Goal: Communication & Community: Connect with others

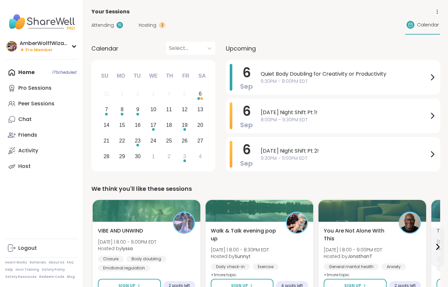
click at [153, 28] on span "Hosting" at bounding box center [148, 25] width 18 height 7
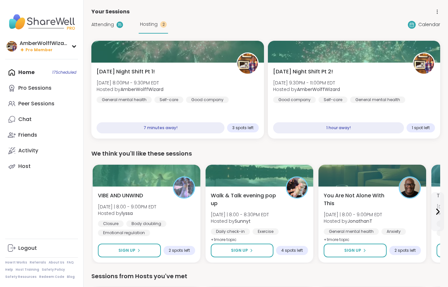
click at [208, 89] on div "[DATE] Night Shift Pt 1! [DATE] 8:00PM - 9:30PM EDT Hosted by AmberWolffWizard …" at bounding box center [178, 85] width 162 height 35
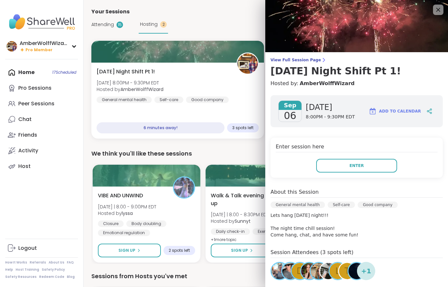
click at [364, 169] on button "Enter" at bounding box center [356, 166] width 81 height 14
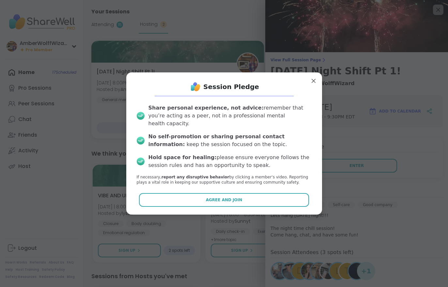
click at [189, 201] on button "Agree and Join" at bounding box center [224, 200] width 170 height 14
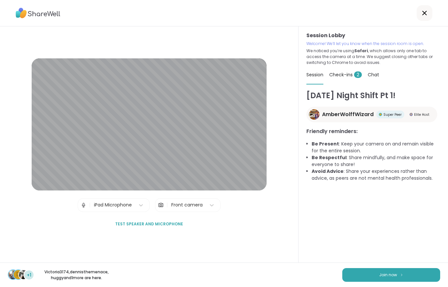
click at [345, 82] on div "Check-ins 2" at bounding box center [345, 75] width 33 height 18
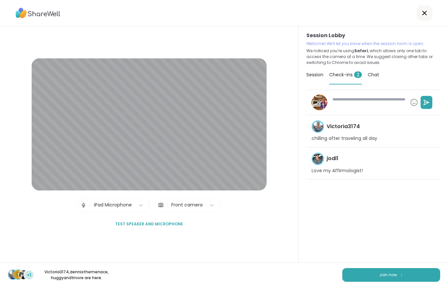
click at [376, 280] on button "Join now" at bounding box center [391, 275] width 98 height 14
type textarea "*"
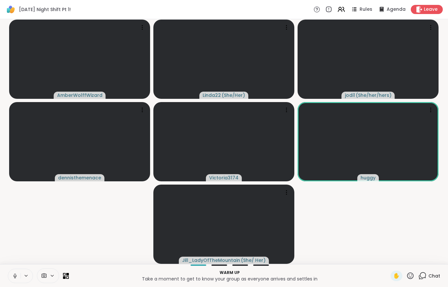
click at [341, 9] on icon at bounding box center [340, 8] width 3 height 3
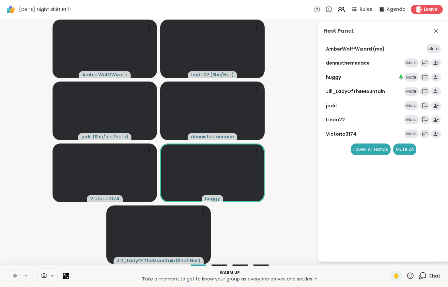
click at [405, 152] on div "Mute All" at bounding box center [404, 150] width 23 height 12
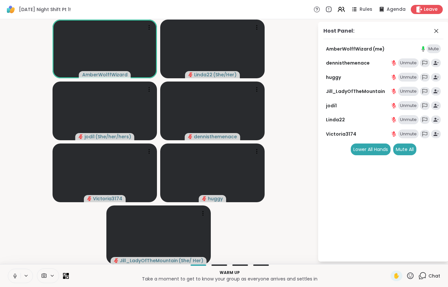
click at [14, 272] on button at bounding box center [14, 276] width 12 height 14
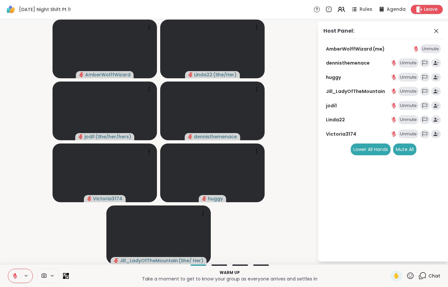
click at [429, 281] on div "Chat" at bounding box center [429, 276] width 22 height 10
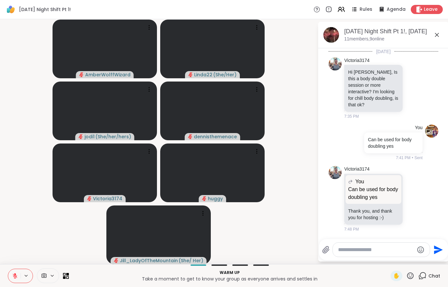
click at [435, 281] on div "Chat" at bounding box center [429, 276] width 22 height 10
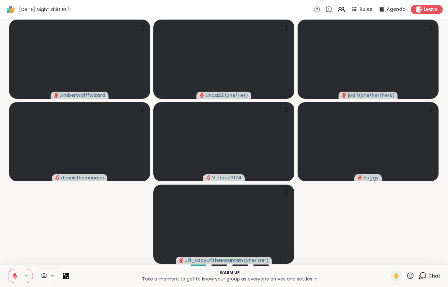
click at [13, 274] on icon at bounding box center [15, 276] width 6 height 6
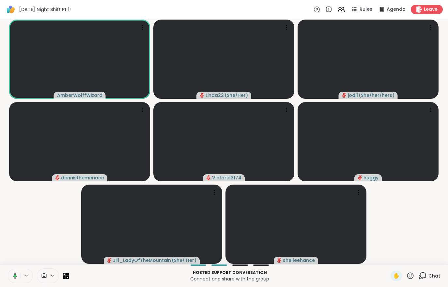
click at [356, 8] on icon at bounding box center [354, 7] width 3 height 1
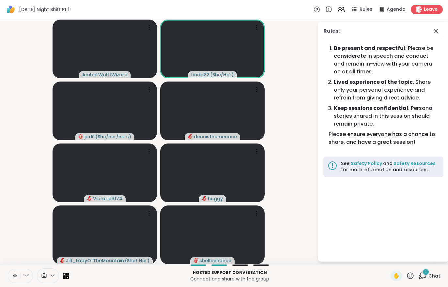
click at [426, 273] on span "1" at bounding box center [425, 272] width 1 height 6
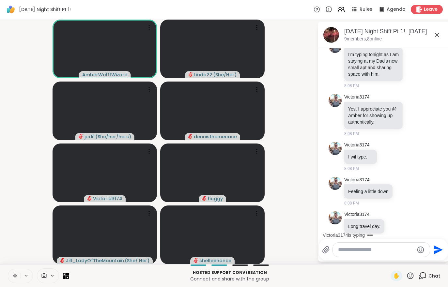
scroll to position [341, 0]
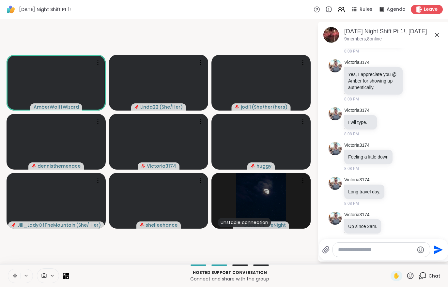
click at [51, 275] on icon at bounding box center [52, 276] width 5 height 6
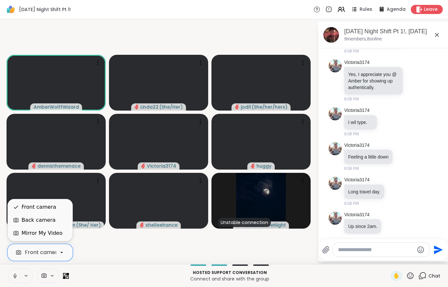
click at [42, 235] on div "Mirror My Video" at bounding box center [42, 233] width 41 height 8
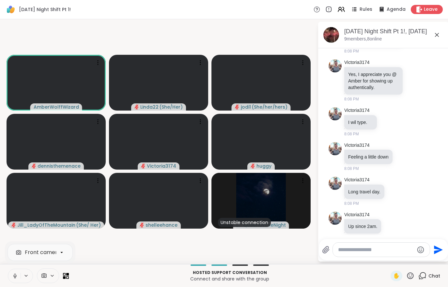
click at [169, 265] on div at bounding box center [230, 265] width 314 height 1
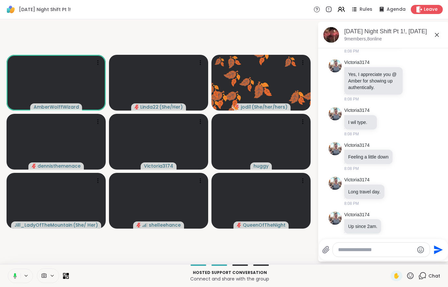
click at [413, 276] on icon at bounding box center [410, 276] width 8 height 8
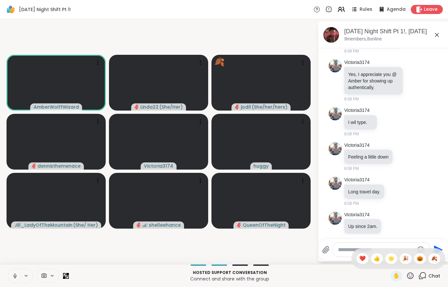
click at [434, 258] on span "🍂" at bounding box center [434, 259] width 7 height 8
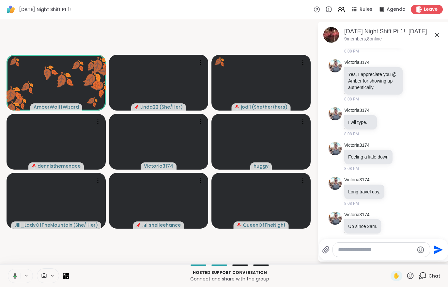
click at [407, 275] on icon at bounding box center [410, 276] width 8 height 8
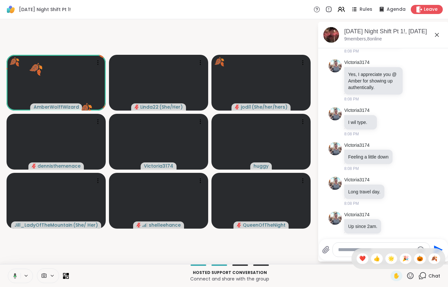
click at [419, 261] on span "🎃" at bounding box center [419, 259] width 7 height 8
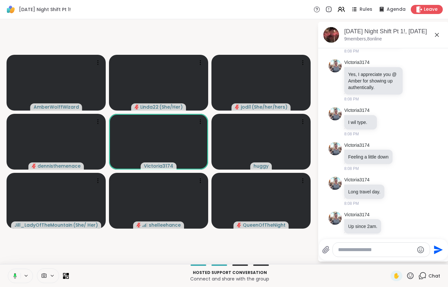
click at [411, 274] on icon at bounding box center [410, 276] width 8 height 8
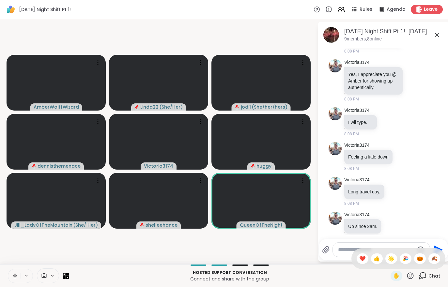
click at [411, 278] on icon at bounding box center [410, 276] width 8 height 8
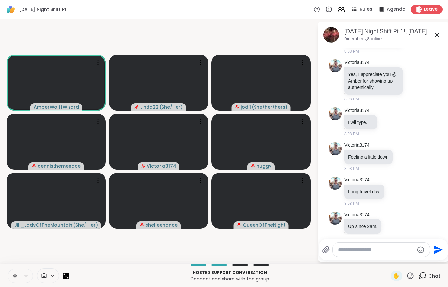
click at [15, 281] on button at bounding box center [14, 276] width 12 height 14
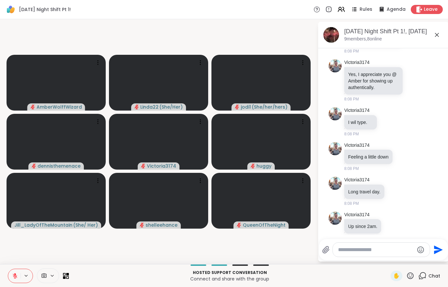
click at [12, 269] on button at bounding box center [14, 276] width 12 height 14
click at [89, 213] on video at bounding box center [56, 201] width 99 height 56
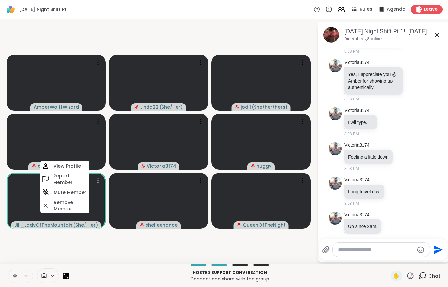
click at [115, 256] on video-player-container "AmberWolffWizard Linda22 ( She/Her ) jodi1 ( She/her/hers ) dennisthemenace Vic…" at bounding box center [159, 142] width 310 height 240
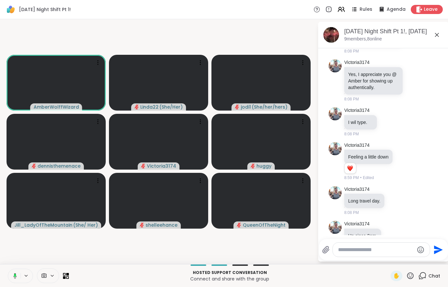
click at [14, 254] on video-player-container "AmberWolffWizard Linda22 ( She/Her ) jodi1 ( She/her/hers ) dennisthemenace Vic…" at bounding box center [159, 142] width 310 height 240
click at [7, 234] on video-player-container "AmberWolffWizard Linda22 ( She/Her ) jodi1 ( She/her/hers ) dennisthemenace Vic…" at bounding box center [159, 142] width 310 height 240
click at [16, 276] on icon at bounding box center [15, 276] width 6 height 6
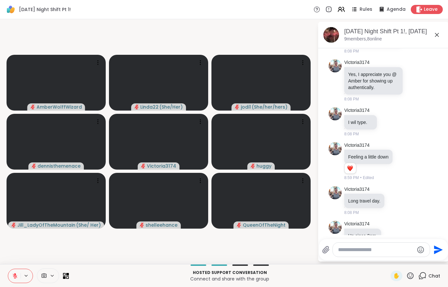
click at [14, 267] on div "Hosted support conversation Connect and share with the group ✋ Chat" at bounding box center [224, 275] width 448 height 23
click at [15, 276] on icon at bounding box center [15, 276] width 5 height 5
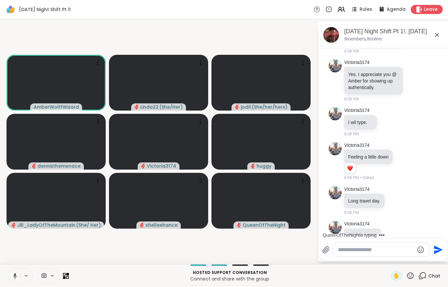
scroll to position [385, 0]
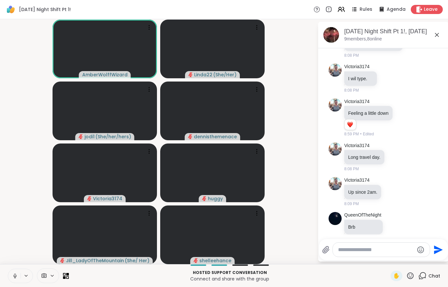
click at [15, 274] on icon at bounding box center [15, 276] width 6 height 6
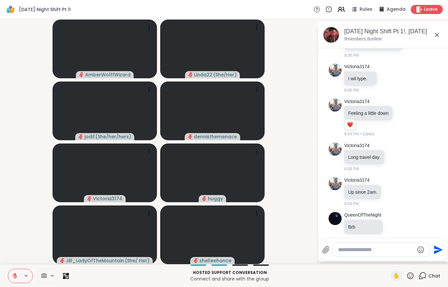
click at [15, 276] on icon at bounding box center [15, 276] width 5 height 5
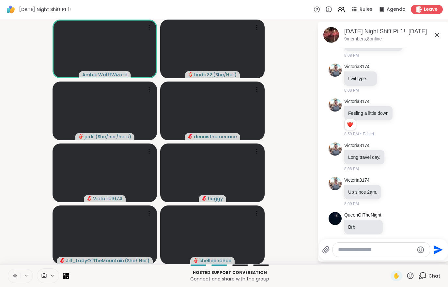
click at [8, 280] on button at bounding box center [14, 276] width 12 height 14
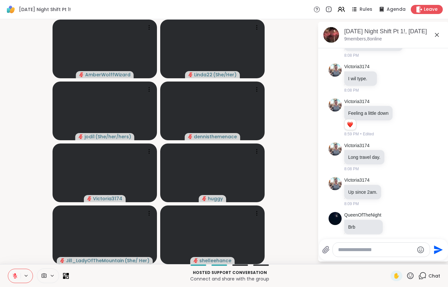
click at [14, 276] on icon at bounding box center [15, 276] width 6 height 6
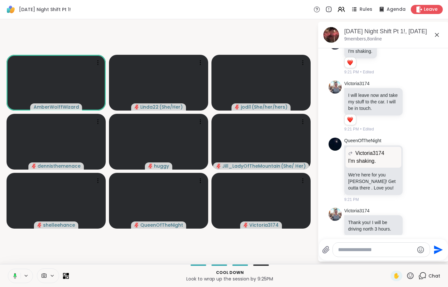
scroll to position [785, 0]
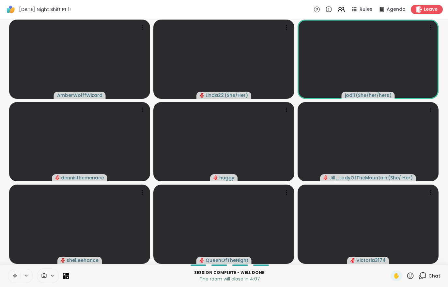
click at [50, 281] on div at bounding box center [48, 275] width 22 height 15
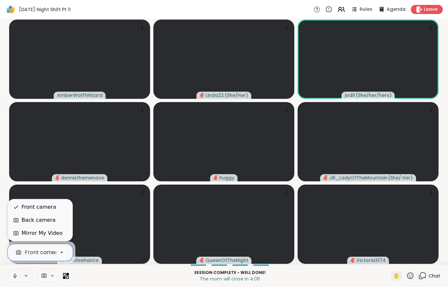
click at [30, 222] on div "Back camera" at bounding box center [39, 220] width 34 height 8
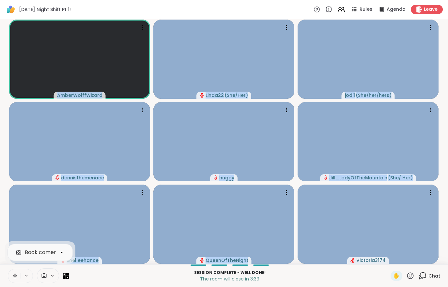
click at [332, 280] on p "The room will close in 3:39" at bounding box center [230, 279] width 314 height 7
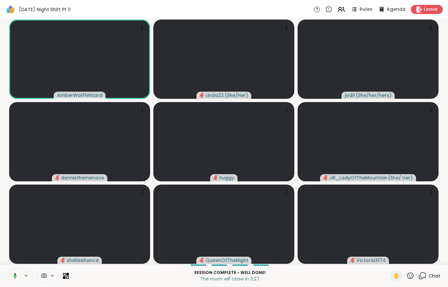
click at [48, 280] on div at bounding box center [48, 275] width 22 height 15
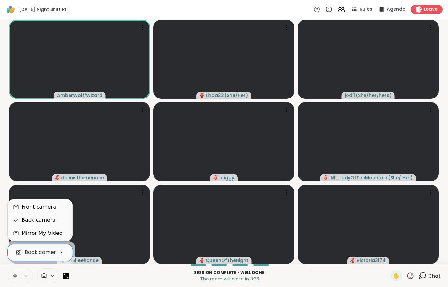
click at [24, 205] on div "Front camera" at bounding box center [39, 207] width 35 height 8
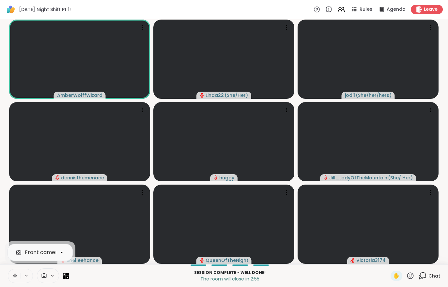
click at [421, 11] on icon at bounding box center [419, 9] width 7 height 7
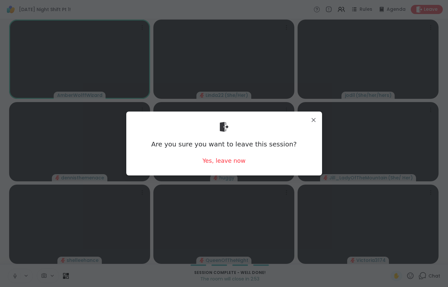
click at [225, 163] on div "Yes, leave now" at bounding box center [223, 161] width 43 height 8
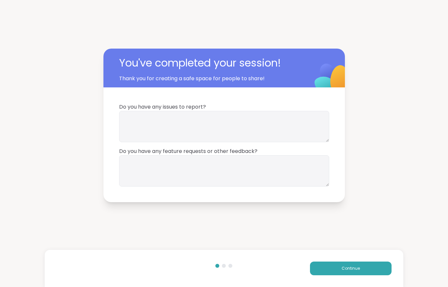
click at [337, 270] on button "Continue" at bounding box center [351, 269] width 82 height 14
click at [337, 269] on button "Continue" at bounding box center [351, 269] width 82 height 14
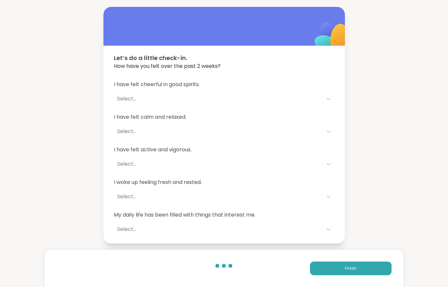
click at [337, 268] on button "Finish" at bounding box center [351, 269] width 82 height 14
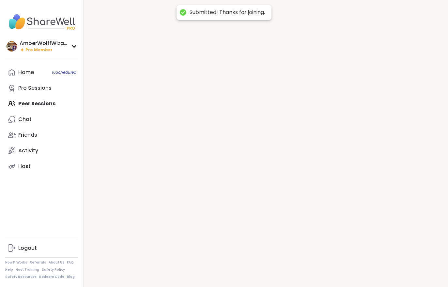
click at [336, 268] on div at bounding box center [265, 143] width 364 height 287
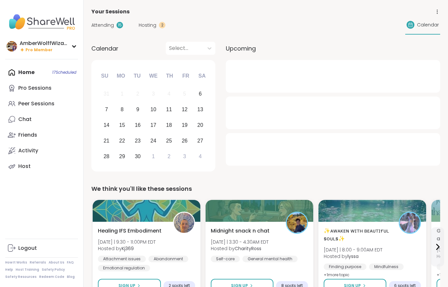
click at [146, 24] on span "Hosting" at bounding box center [148, 25] width 18 height 7
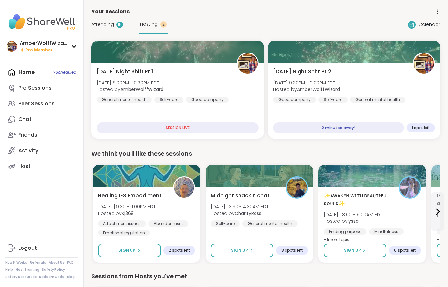
click at [321, 114] on div "Saturday Night Shift Pt 2! Sat, Sep 06 | 9:30PM - 11:00PM EDT Hosted by AmberWo…" at bounding box center [354, 101] width 173 height 76
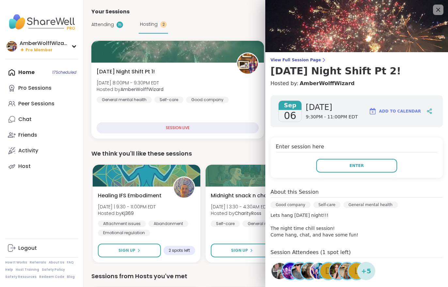
click at [370, 165] on button "Enter" at bounding box center [356, 166] width 81 height 14
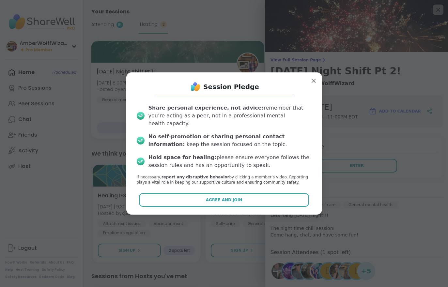
click at [256, 200] on button "Agree and Join" at bounding box center [224, 200] width 170 height 14
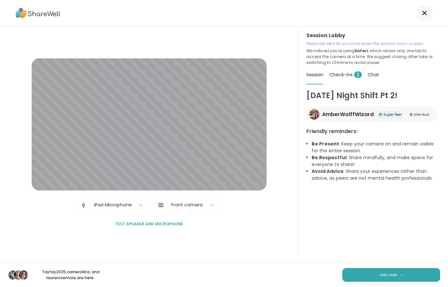
click at [347, 75] on span "Check-ins 2" at bounding box center [345, 74] width 33 height 7
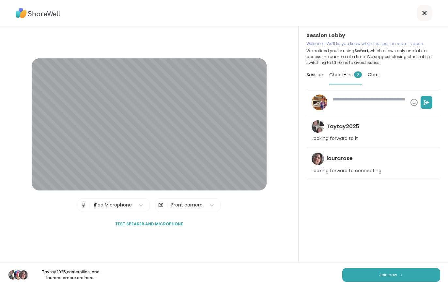
click at [402, 274] on img at bounding box center [402, 275] width 4 height 4
type textarea "*"
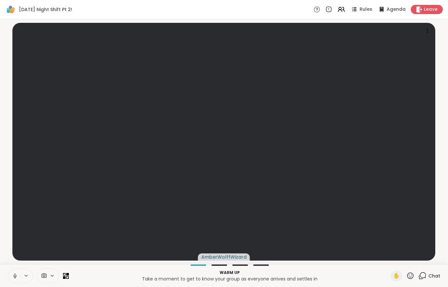
click at [14, 281] on button at bounding box center [14, 276] width 12 height 14
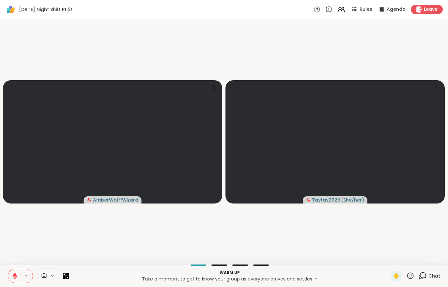
click at [16, 277] on icon at bounding box center [15, 276] width 5 height 5
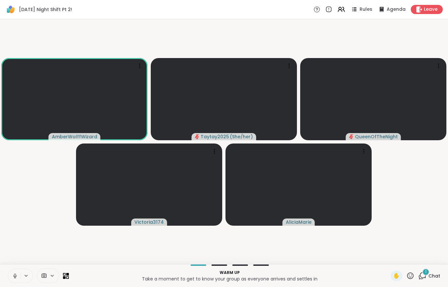
click at [431, 280] on div "1 Chat" at bounding box center [429, 276] width 22 height 10
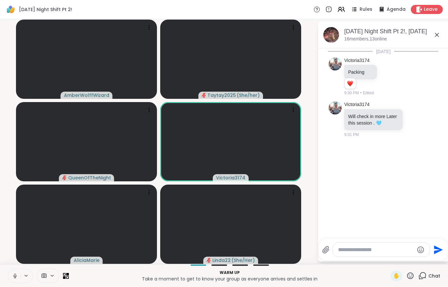
click at [345, 13] on icon at bounding box center [341, 10] width 8 height 8
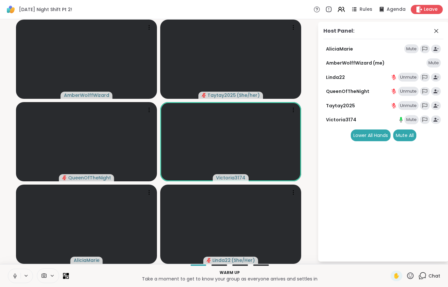
click at [407, 119] on div "Mute" at bounding box center [411, 119] width 14 height 9
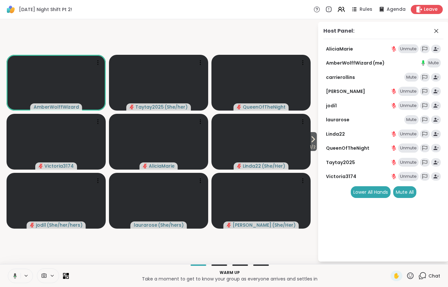
click at [311, 144] on span "1 / 2" at bounding box center [313, 147] width 8 height 8
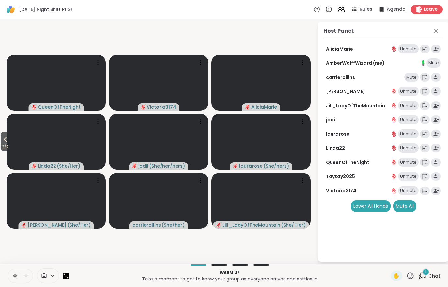
click at [431, 280] on div "1 Chat" at bounding box center [429, 276] width 22 height 10
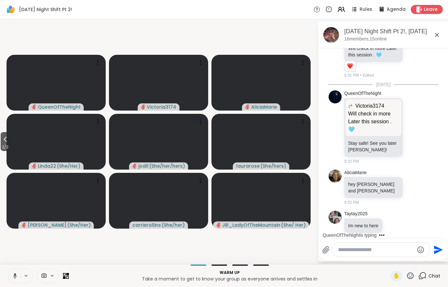
scroll to position [125, 0]
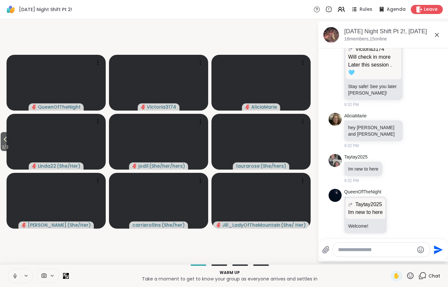
click at [51, 277] on icon at bounding box center [52, 276] width 5 height 6
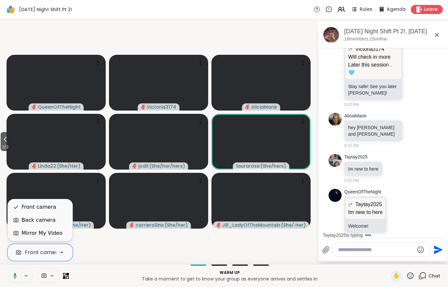
scroll to position [182, 0]
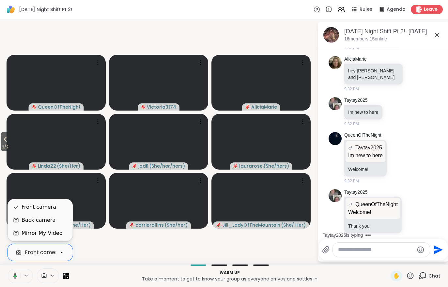
click at [144, 246] on video-player-container "2 / 2 QueenOfTheNight Victoria3174 AliciaMarie Linda22 ( She/Her ) jodi1 ( She/…" at bounding box center [159, 142] width 310 height 240
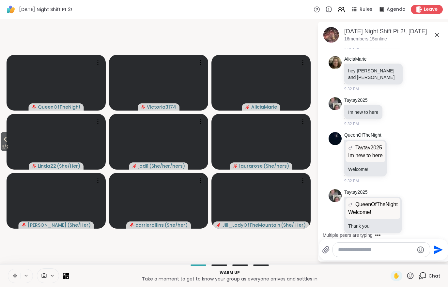
click at [3, 149] on span "2 / 2" at bounding box center [5, 147] width 9 height 8
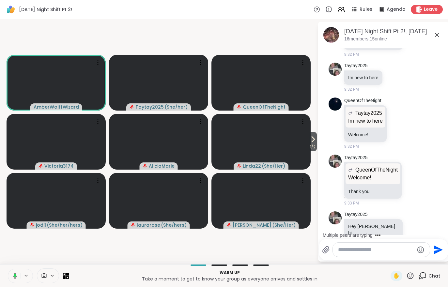
scroll to position [286, 0]
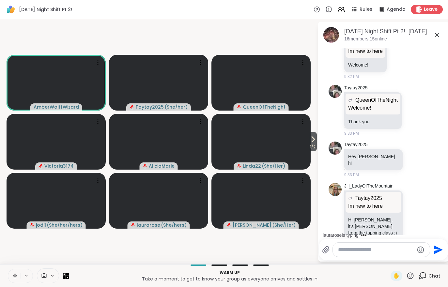
click at [363, 11] on span "Rules" at bounding box center [365, 9] width 13 height 7
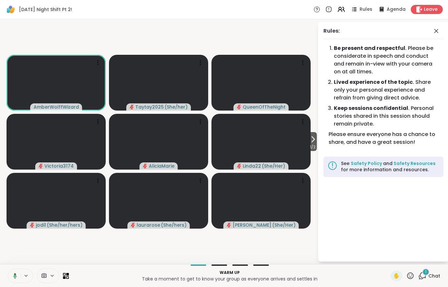
click at [341, 13] on icon at bounding box center [341, 10] width 8 height 8
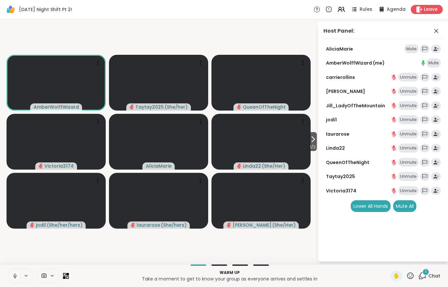
click at [314, 143] on icon at bounding box center [313, 139] width 8 height 8
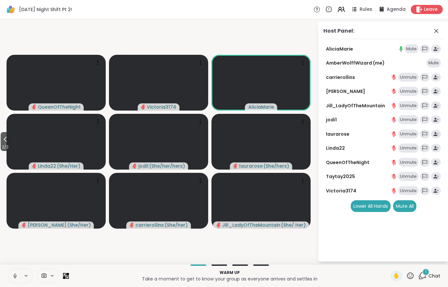
click at [432, 275] on span "Chat" at bounding box center [434, 276] width 12 height 7
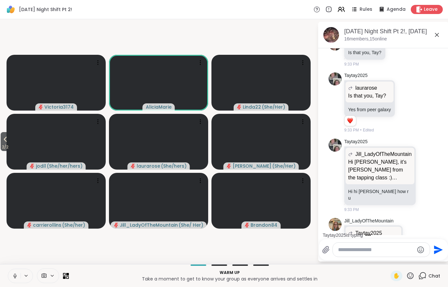
scroll to position [565, 0]
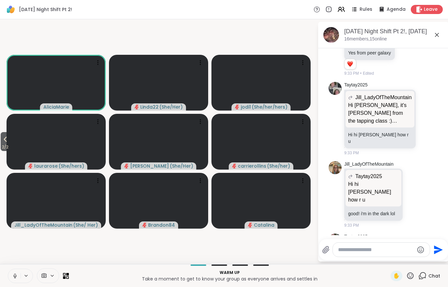
click at [345, 13] on icon at bounding box center [341, 10] width 8 height 8
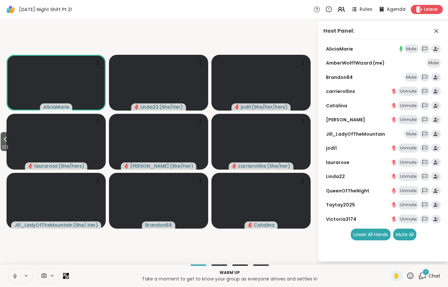
click at [425, 280] on div "1 Chat" at bounding box center [429, 276] width 22 height 10
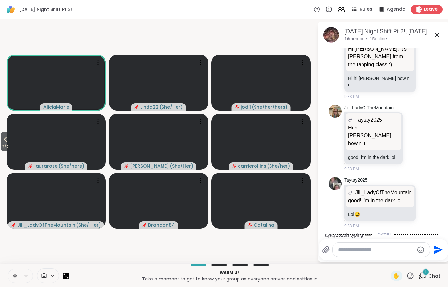
scroll to position [634, 0]
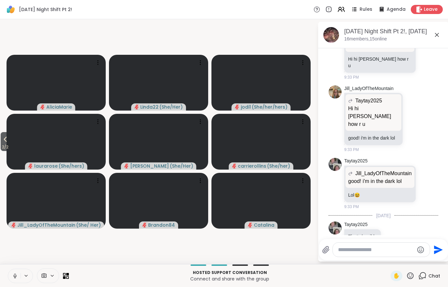
click at [355, 12] on icon at bounding box center [354, 10] width 8 height 8
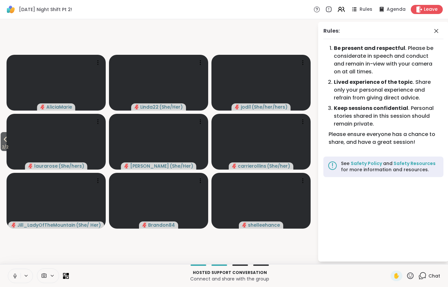
click at [3, 143] on icon at bounding box center [5, 139] width 8 height 8
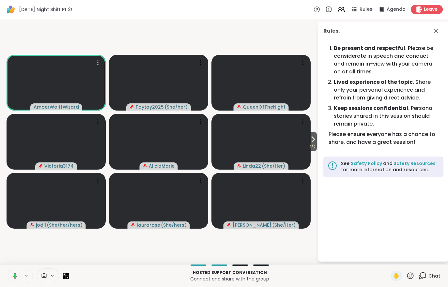
click at [86, 83] on video at bounding box center [56, 83] width 99 height 56
click at [61, 88] on div "View Profile" at bounding box center [62, 82] width 49 height 10
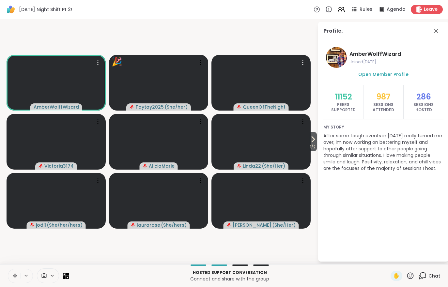
click at [278, 80] on video at bounding box center [260, 83] width 99 height 56
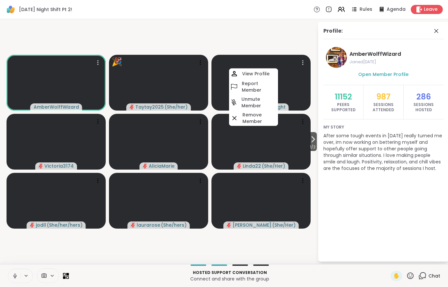
click at [253, 74] on h4 "View Profile" at bounding box center [255, 73] width 27 height 7
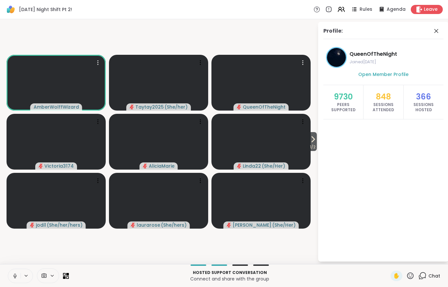
click at [265, 82] on video at bounding box center [260, 83] width 99 height 56
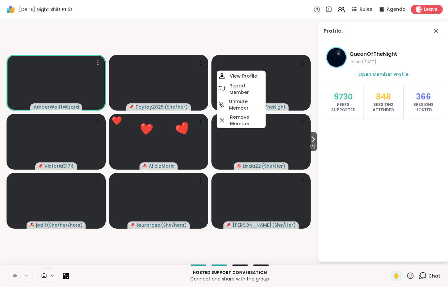
click at [290, 250] on video-player-container "1 / 2 AmberWolffWizard Taytay2025 ( She/her ) QueenOfTheNight View Profile Repo…" at bounding box center [159, 142] width 310 height 240
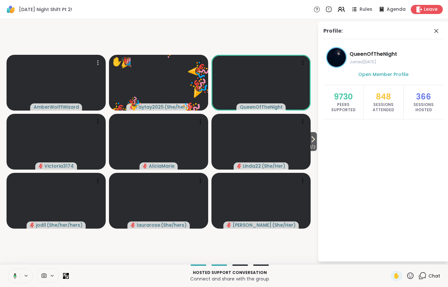
click at [313, 140] on icon at bounding box center [313, 139] width 3 height 5
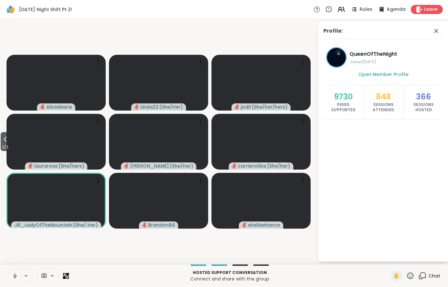
click at [9, 143] on icon at bounding box center [5, 139] width 8 height 8
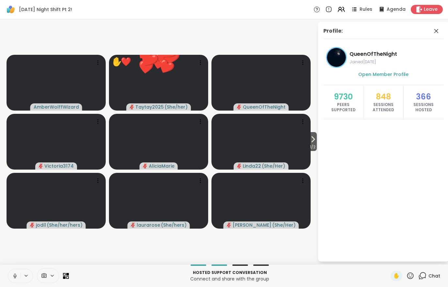
click at [315, 147] on span "1 / 2" at bounding box center [313, 147] width 8 height 8
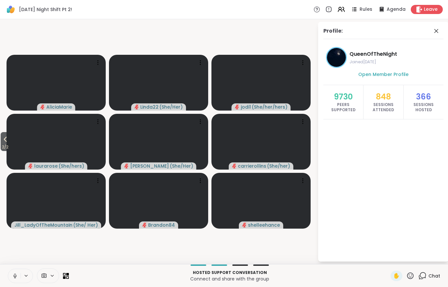
click at [66, 197] on video at bounding box center [56, 201] width 99 height 56
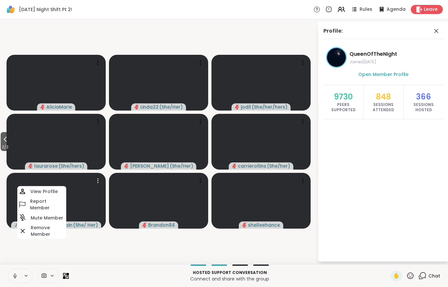
click at [47, 190] on h4 "View Profile" at bounding box center [43, 191] width 27 height 7
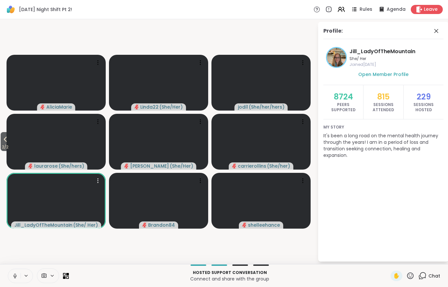
click at [9, 141] on icon at bounding box center [5, 139] width 8 height 8
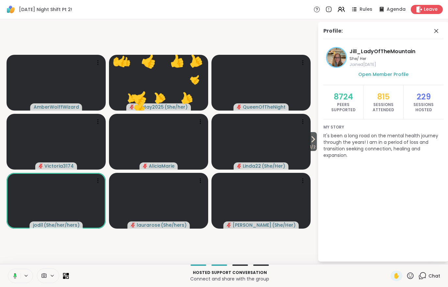
click at [73, 201] on video at bounding box center [56, 201] width 99 height 56
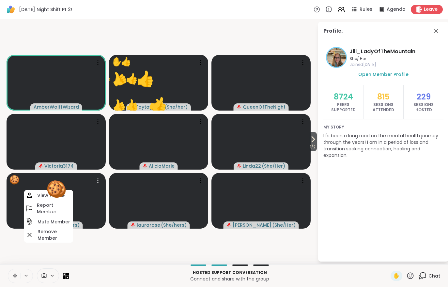
click at [57, 195] on button "🍪" at bounding box center [55, 189] width 36 height 36
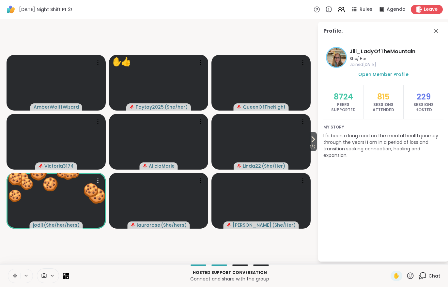
click at [73, 190] on button "🍪" at bounding box center [67, 172] width 35 height 35
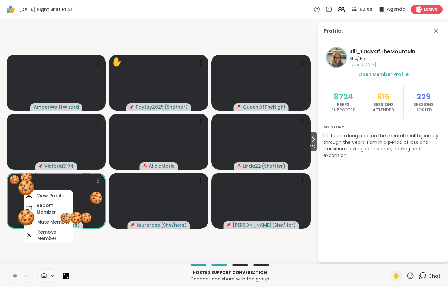
click at [48, 196] on h4 "View Profile" at bounding box center [50, 195] width 27 height 7
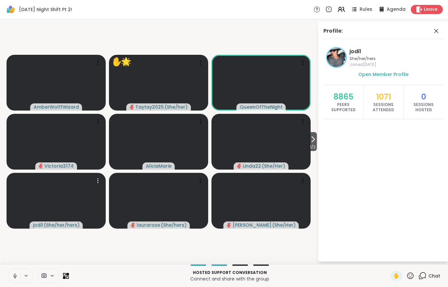
click at [82, 76] on video at bounding box center [56, 83] width 99 height 56
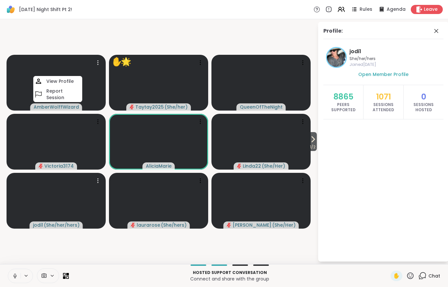
click at [56, 80] on h4 "View Profile" at bounding box center [59, 81] width 27 height 7
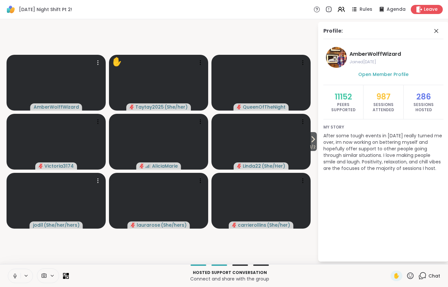
click at [311, 144] on span "1 / 2" at bounding box center [313, 147] width 8 height 8
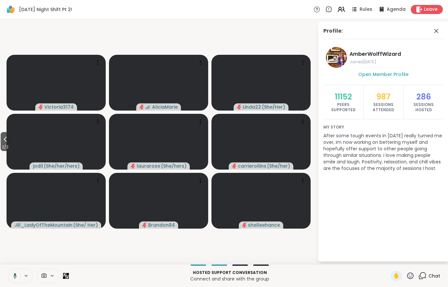
click at [1, 143] on button "2 / 2" at bounding box center [5, 141] width 9 height 19
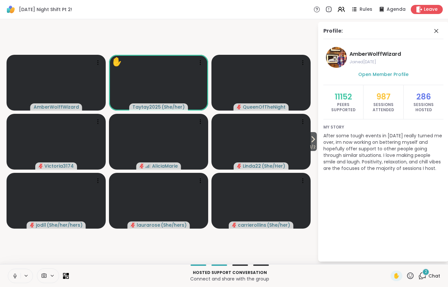
click at [427, 278] on div "2 Chat" at bounding box center [429, 276] width 22 height 10
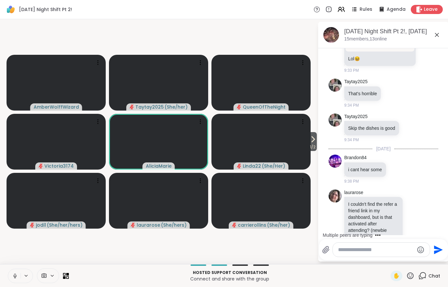
scroll to position [805, 0]
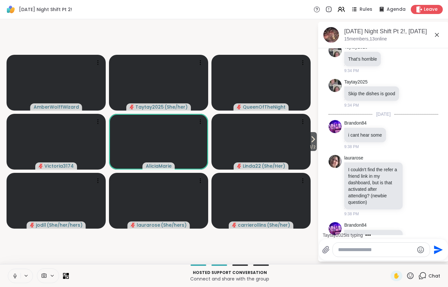
click at [423, 183] on icon at bounding box center [421, 185] width 5 height 5
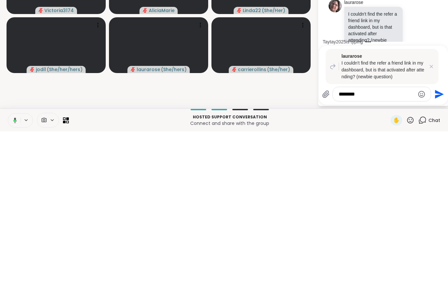
type textarea "********"
click at [440, 242] on button "Send" at bounding box center [438, 249] width 15 height 15
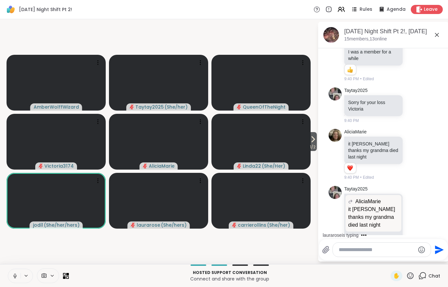
scroll to position [1237, 0]
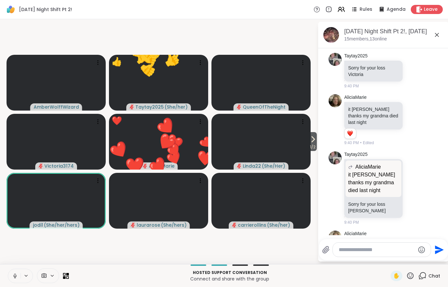
click at [314, 149] on span "1 / 2" at bounding box center [313, 147] width 8 height 8
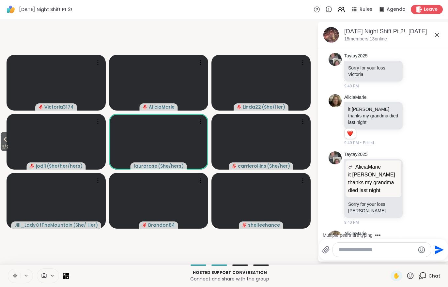
scroll to position [1281, 0]
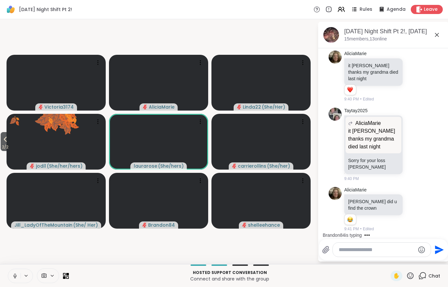
click at [2, 144] on span "2 / 2" at bounding box center [5, 147] width 9 height 8
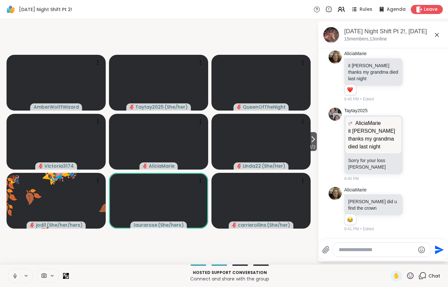
scroll to position [1358, 0]
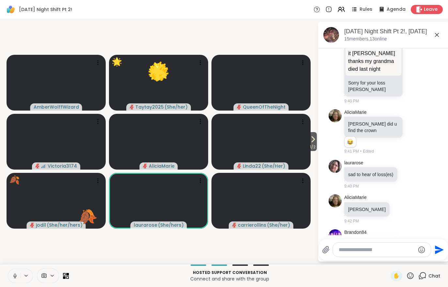
click at [312, 137] on icon at bounding box center [313, 139] width 8 height 8
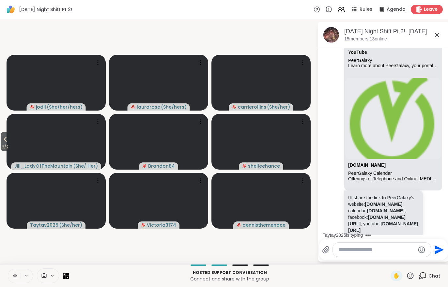
scroll to position [2052, 0]
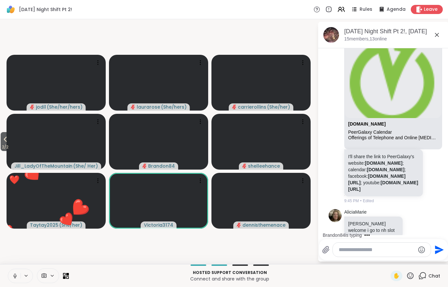
click at [3, 141] on icon at bounding box center [5, 139] width 8 height 8
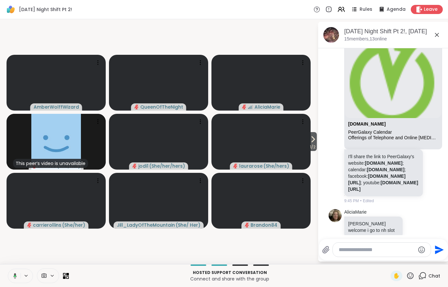
click at [313, 151] on span "1 / 2" at bounding box center [313, 147] width 8 height 8
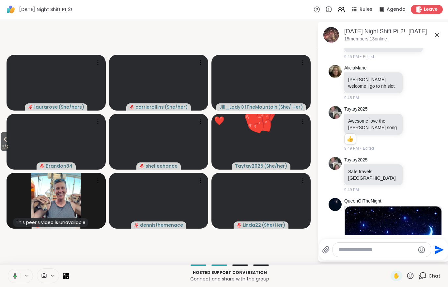
scroll to position [2265, 0]
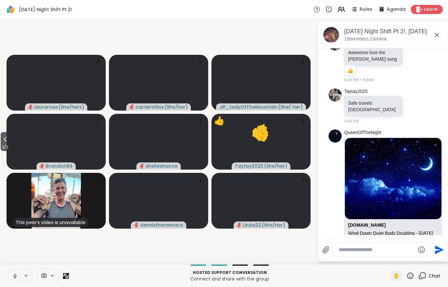
click at [1, 141] on button "2 / 2" at bounding box center [5, 141] width 9 height 19
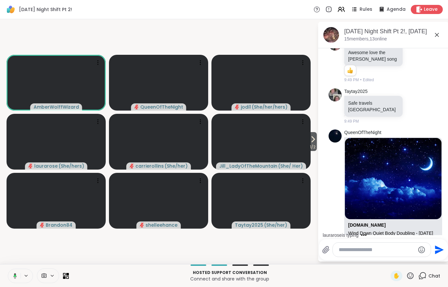
click at [51, 276] on icon at bounding box center [52, 276] width 5 height 6
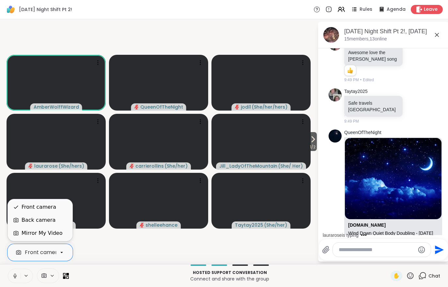
click at [26, 237] on div "Mirror My Video" at bounding box center [40, 233] width 65 height 13
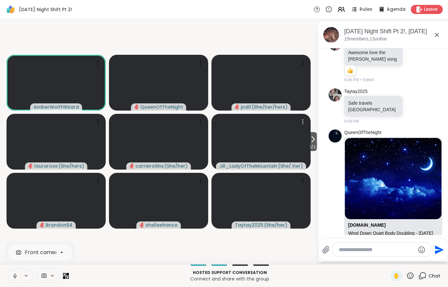
click at [307, 149] on video at bounding box center [260, 142] width 99 height 56
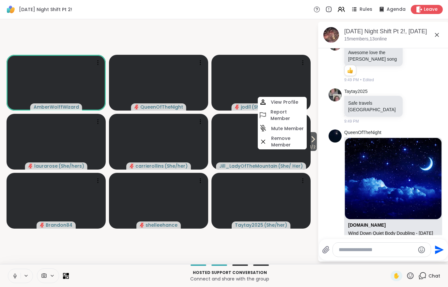
click at [314, 145] on span "1 / 2" at bounding box center [313, 147] width 8 height 8
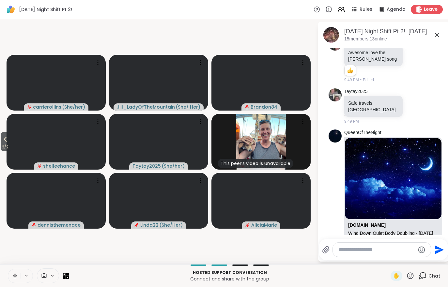
click at [2, 149] on span "2 / 2" at bounding box center [5, 147] width 9 height 8
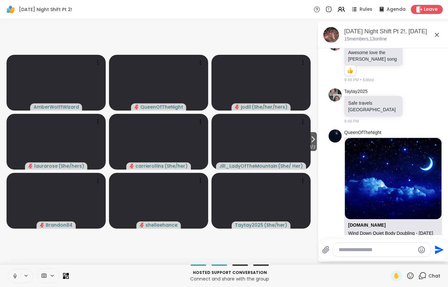
click at [312, 144] on span "1 / 2" at bounding box center [313, 147] width 8 height 8
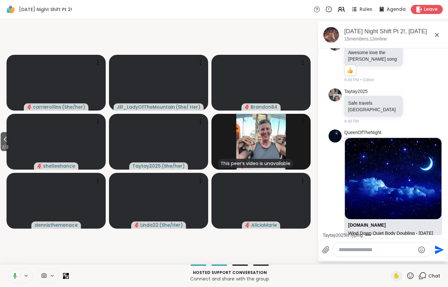
click at [6, 145] on span "2 / 2" at bounding box center [5, 147] width 9 height 8
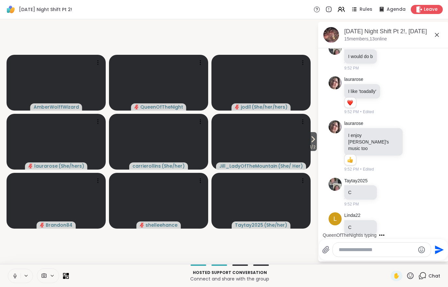
scroll to position [2618, 0]
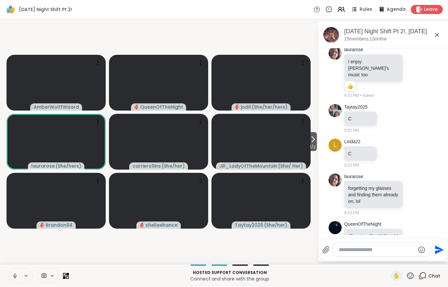
click at [50, 276] on icon at bounding box center [52, 276] width 5 height 6
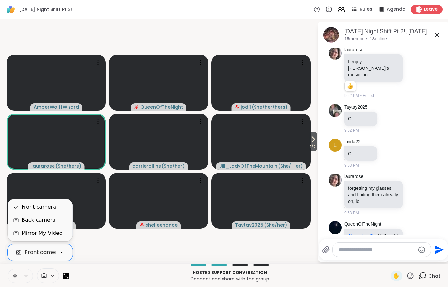
click at [30, 222] on div "Back camera" at bounding box center [39, 220] width 34 height 8
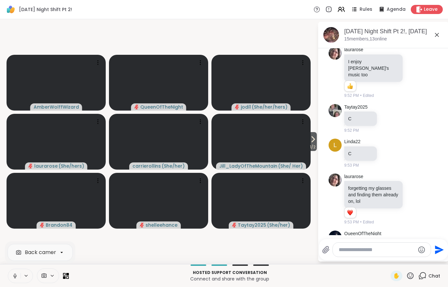
scroll to position [2637, 0]
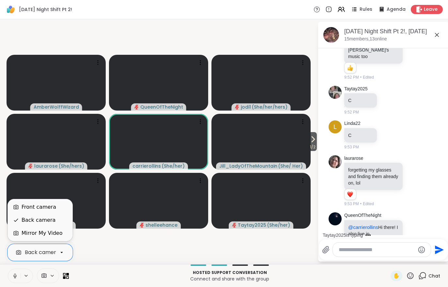
click at [35, 210] on div "Front camera" at bounding box center [39, 207] width 35 height 8
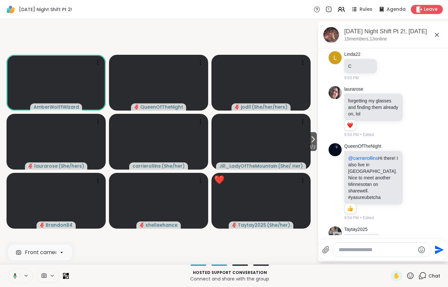
scroll to position [2715, 0]
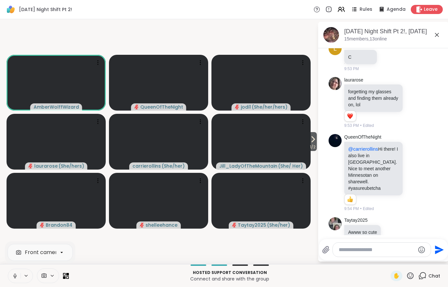
click at [311, 145] on span "1 / 2" at bounding box center [313, 147] width 8 height 8
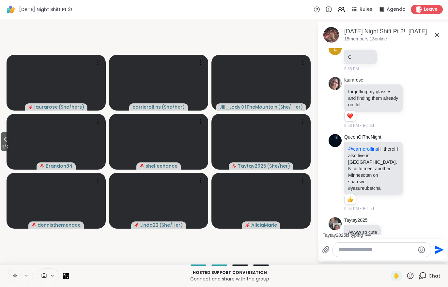
scroll to position [2749, 0]
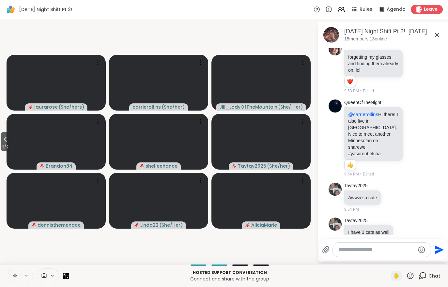
click at [4, 140] on icon at bounding box center [5, 139] width 8 height 8
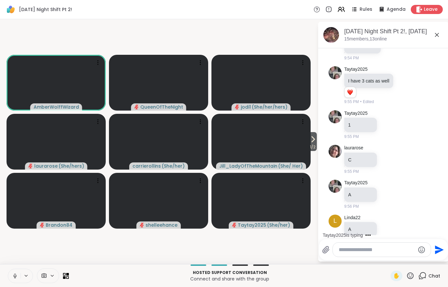
scroll to position [2935, 0]
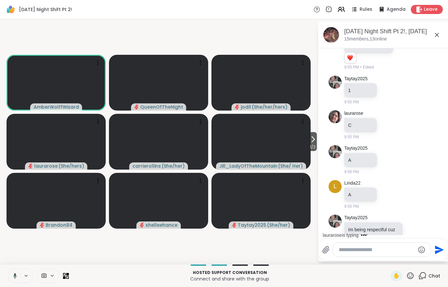
click at [310, 152] on video at bounding box center [260, 142] width 99 height 56
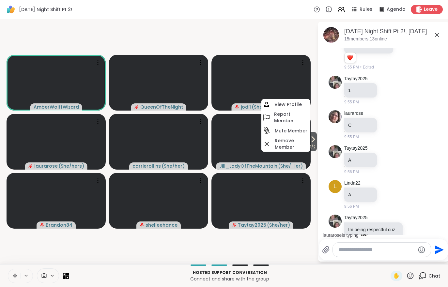
click at [224, 251] on video-player-container "1 / 2 AmberWolffWizard QueenOfTheNight jodi1 ( She/her/hers ) laurarose ( She/h…" at bounding box center [159, 142] width 310 height 240
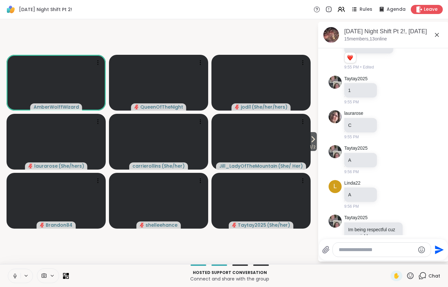
click at [310, 139] on icon at bounding box center [313, 139] width 8 height 8
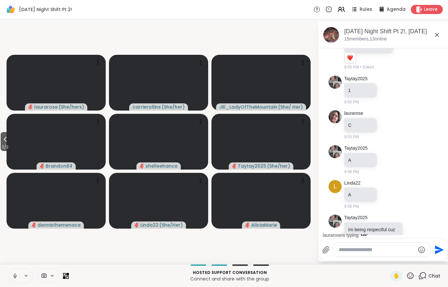
click at [3, 136] on icon at bounding box center [5, 139] width 8 height 8
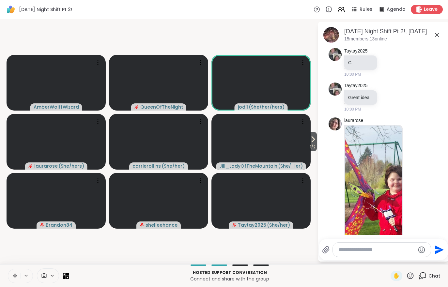
scroll to position [3449, 0]
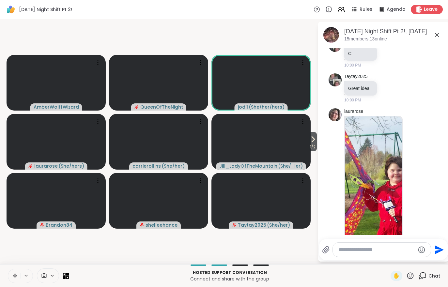
click at [311, 143] on icon at bounding box center [313, 139] width 8 height 8
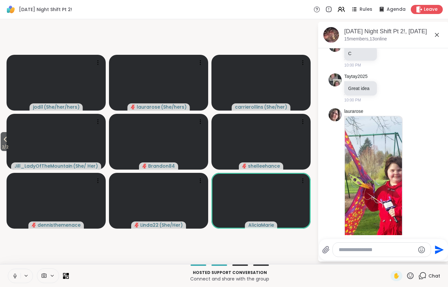
click at [9, 144] on span "2 / 2" at bounding box center [5, 147] width 9 height 8
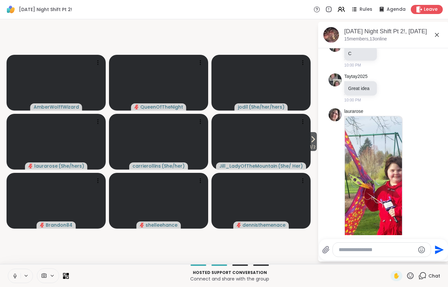
click at [310, 140] on icon at bounding box center [313, 139] width 8 height 8
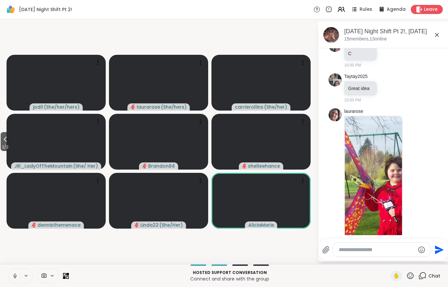
click at [2, 141] on button "2 / 2" at bounding box center [5, 141] width 9 height 19
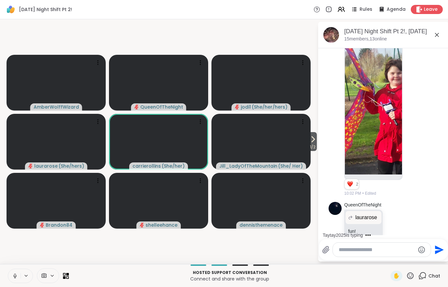
scroll to position [3600, 0]
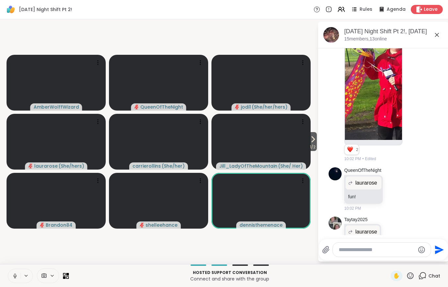
click at [314, 145] on span "1 / 2" at bounding box center [313, 147] width 8 height 8
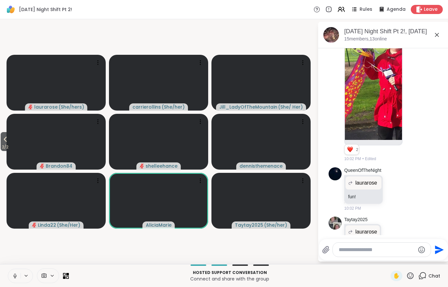
click at [7, 140] on icon at bounding box center [5, 139] width 8 height 8
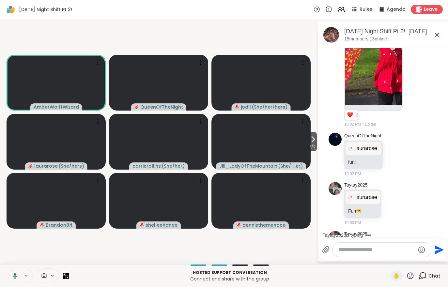
scroll to position [3669, 0]
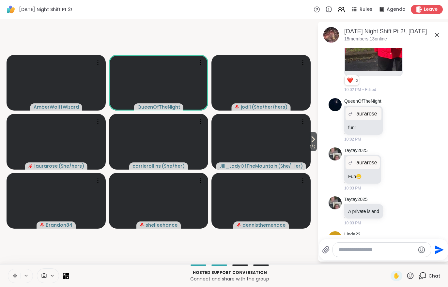
click at [315, 148] on span "1 / 2" at bounding box center [313, 147] width 8 height 8
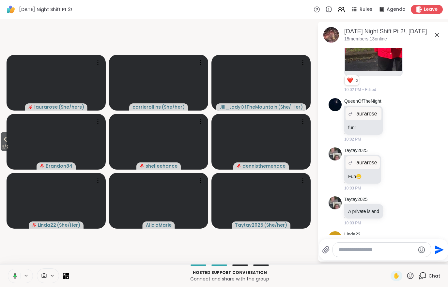
click at [9, 150] on span "2 / 2" at bounding box center [5, 147] width 9 height 8
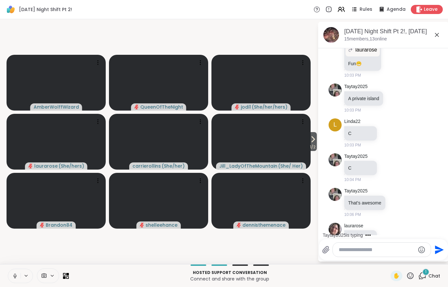
scroll to position [3816, 0]
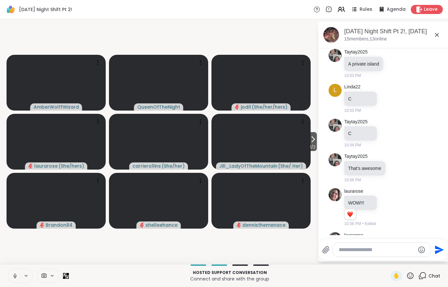
click at [312, 139] on icon at bounding box center [313, 139] width 3 height 5
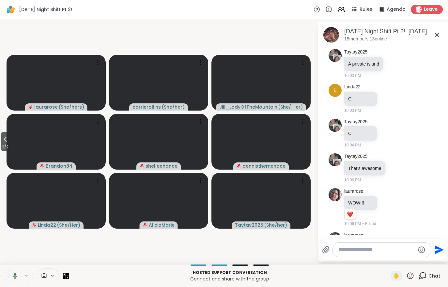
click at [8, 142] on icon at bounding box center [5, 139] width 8 height 8
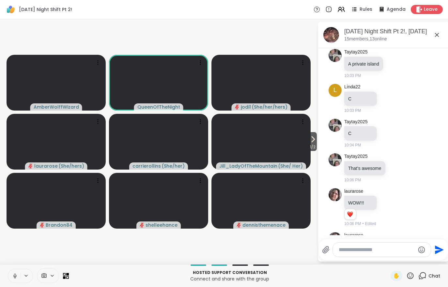
click at [53, 243] on video-player-container "1 / 2 AmberWolffWizard QueenOfTheNight jodi1 ( She/her/hers ) laurarose ( She/h…" at bounding box center [159, 142] width 310 height 240
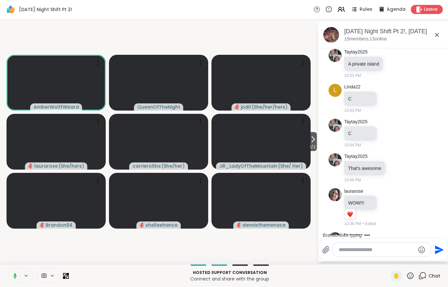
click at [313, 143] on icon at bounding box center [313, 139] width 8 height 8
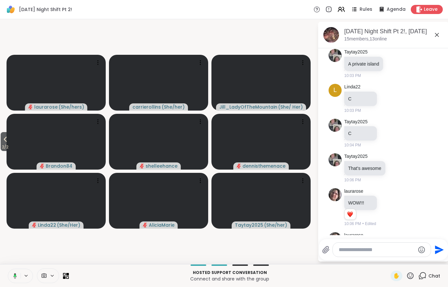
click at [2, 146] on span "2 / 2" at bounding box center [5, 147] width 9 height 8
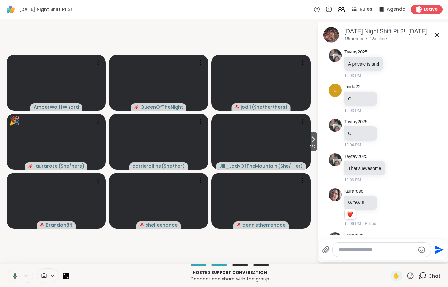
click at [314, 145] on span "1 / 2" at bounding box center [313, 147] width 8 height 8
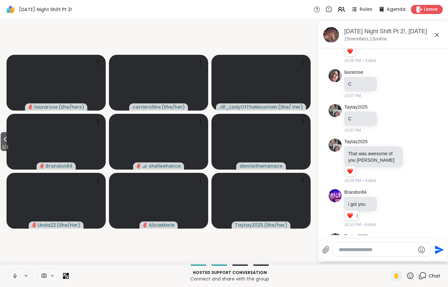
scroll to position [3989, 0]
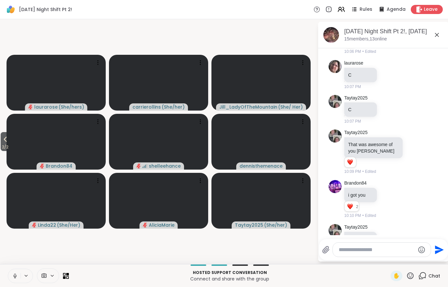
click at [3, 145] on span "2 / 2" at bounding box center [5, 147] width 9 height 8
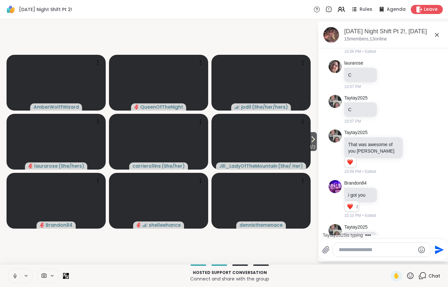
scroll to position [4023, 0]
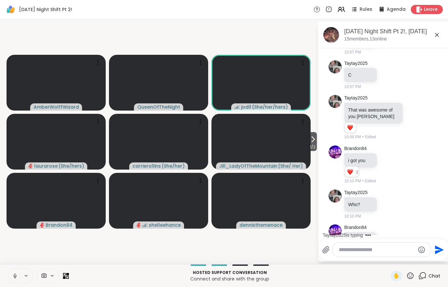
click at [83, 215] on video at bounding box center [56, 201] width 99 height 56
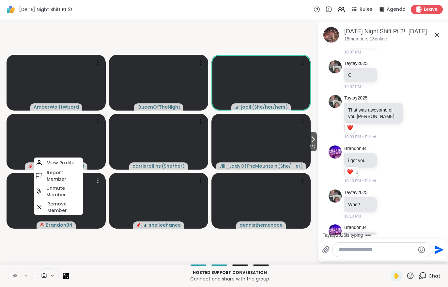
scroll to position [4058, 0]
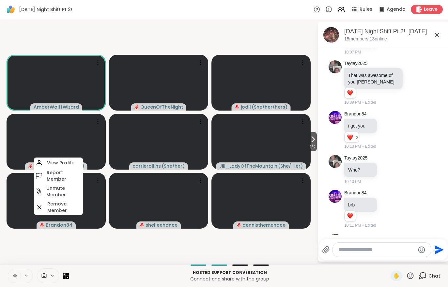
click at [192, 248] on video-player-container "1 / 2 AmberWolffWizard QueenOfTheNight jodi1 ( She/her/hers ) laurarose ( She/h…" at bounding box center [159, 142] width 310 height 240
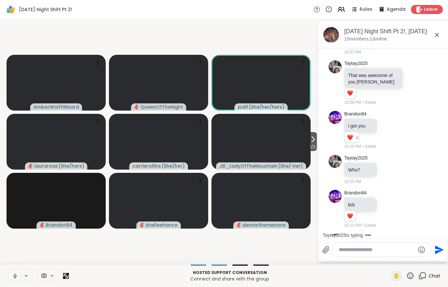
scroll to position [4099, 0]
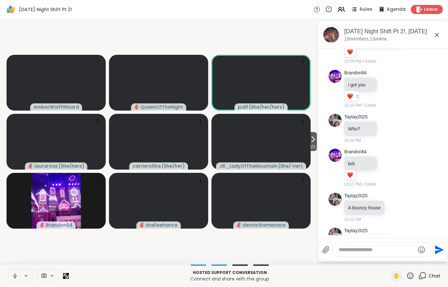
click at [442, 238] on div at bounding box center [385, 238] width 128 height 4
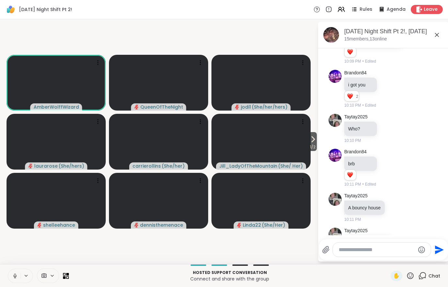
click at [48, 280] on div at bounding box center [48, 275] width 22 height 15
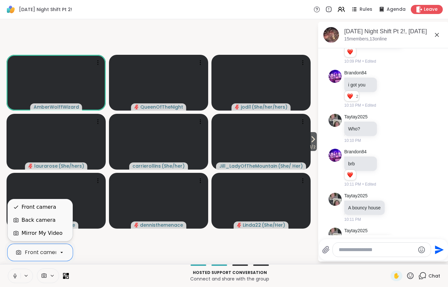
click at [31, 225] on div "Back camera" at bounding box center [40, 220] width 65 height 13
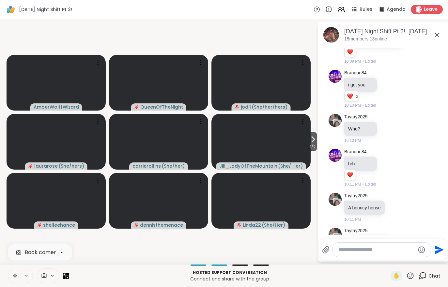
click at [37, 255] on div "Back camera" at bounding box center [42, 253] width 35 height 8
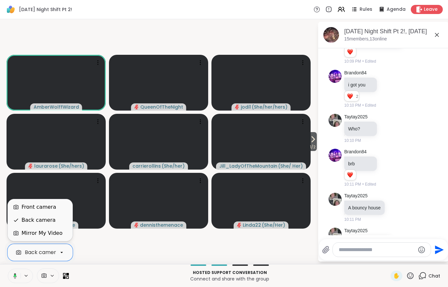
click at [28, 209] on div "Front camera" at bounding box center [39, 207] width 35 height 8
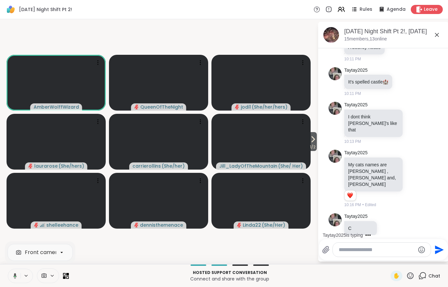
scroll to position [4294, 0]
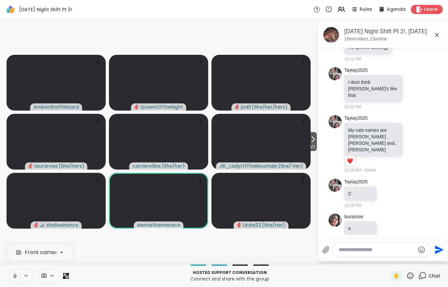
click at [309, 144] on span "1 / 2" at bounding box center [313, 147] width 8 height 8
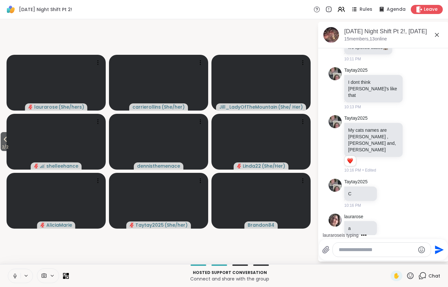
scroll to position [4335, 0]
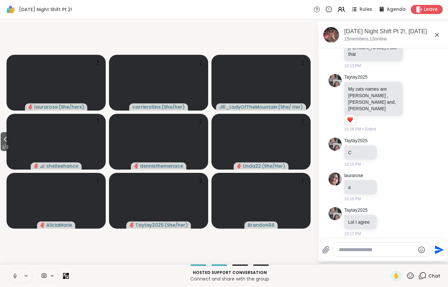
click at [7, 144] on span "2 / 2" at bounding box center [5, 147] width 9 height 8
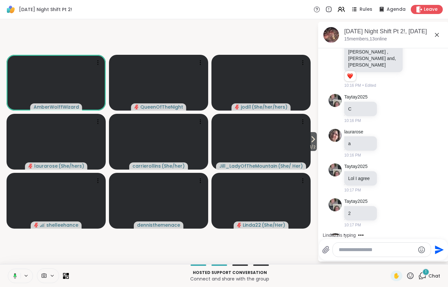
scroll to position [4413, 0]
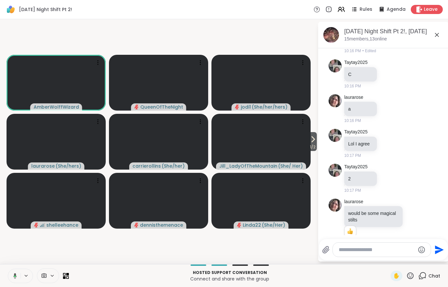
click at [310, 143] on icon at bounding box center [313, 139] width 8 height 8
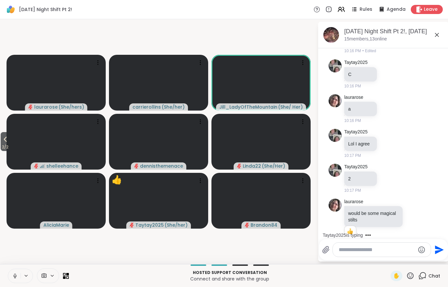
click at [3, 149] on span "2 / 2" at bounding box center [5, 147] width 9 height 8
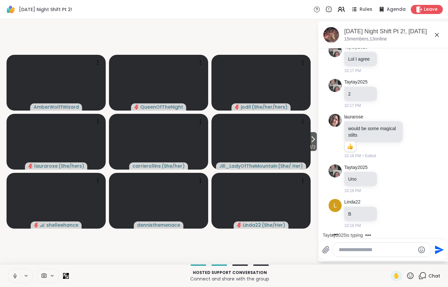
scroll to position [4533, 0]
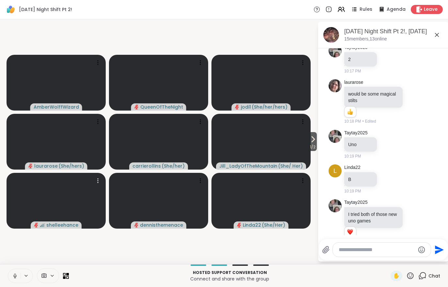
click at [85, 212] on video at bounding box center [56, 201] width 99 height 56
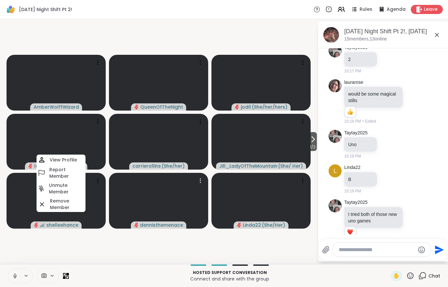
click at [118, 209] on video at bounding box center [158, 201] width 99 height 56
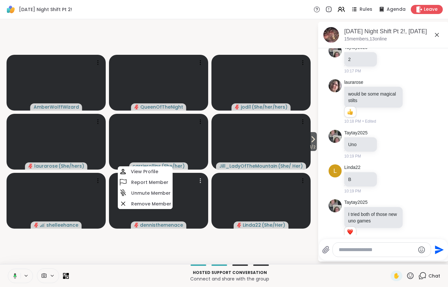
click at [309, 146] on span "1 / 2" at bounding box center [313, 147] width 8 height 8
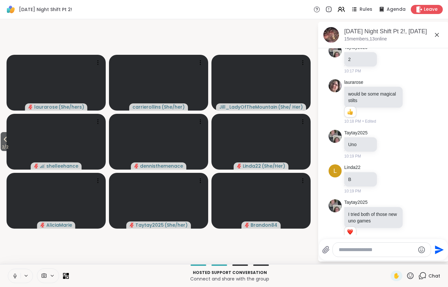
click at [2, 144] on span "2 / 2" at bounding box center [5, 147] width 9 height 8
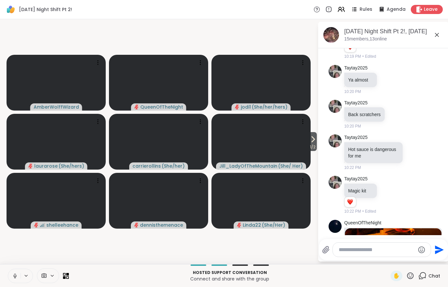
scroll to position [4790, 0]
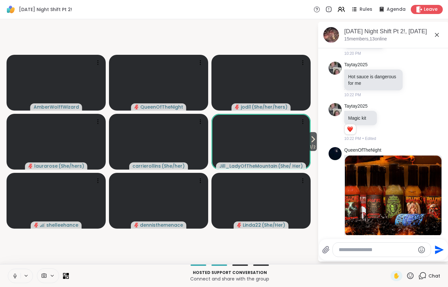
click at [314, 141] on icon at bounding box center [313, 139] width 8 height 8
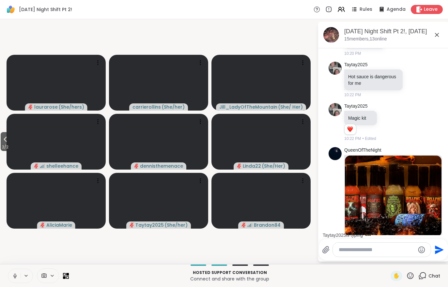
scroll to position [4844, 0]
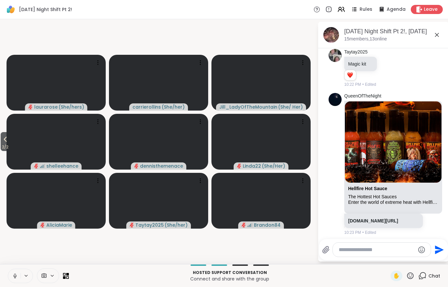
click at [10, 138] on button "2 / 2" at bounding box center [5, 141] width 9 height 19
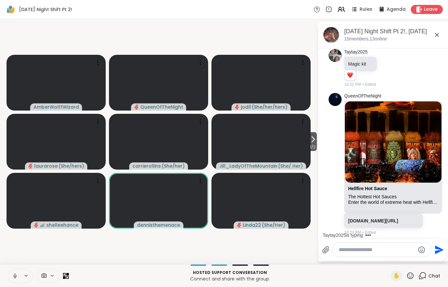
scroll to position [4879, 0]
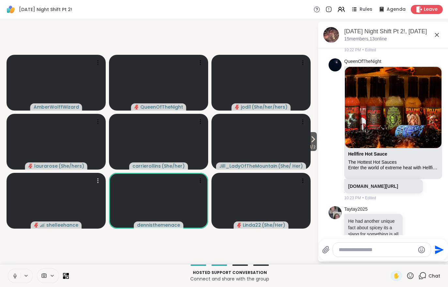
click at [86, 227] on video at bounding box center [56, 201] width 99 height 56
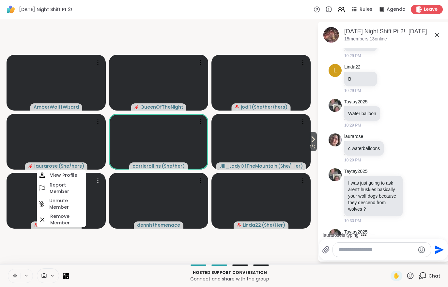
scroll to position [5519, 0]
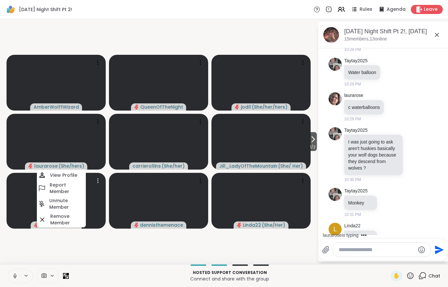
click at [317, 140] on button "1 / 2" at bounding box center [313, 141] width 8 height 19
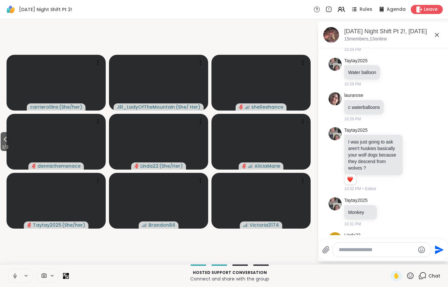
click at [7, 141] on icon at bounding box center [5, 139] width 3 height 5
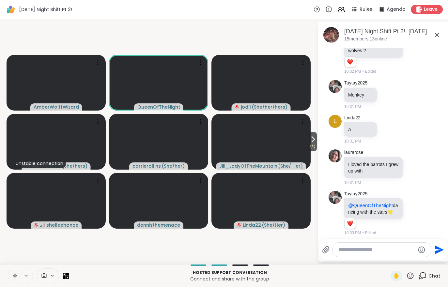
scroll to position [5715, 0]
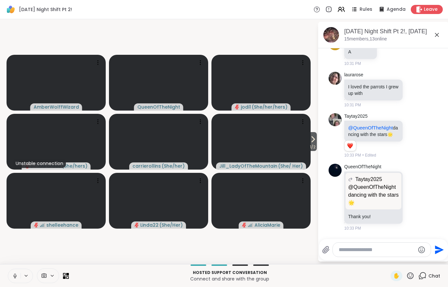
click at [312, 141] on icon at bounding box center [313, 139] width 3 height 5
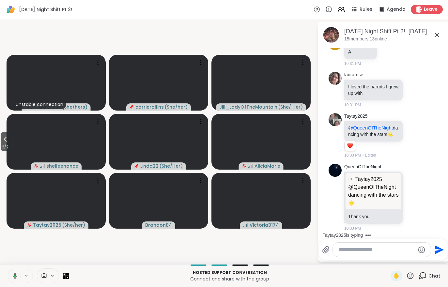
scroll to position [5756, 0]
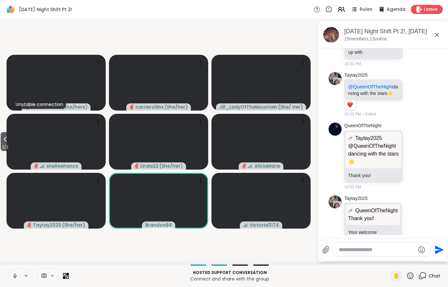
click at [5, 137] on icon at bounding box center [5, 139] width 8 height 8
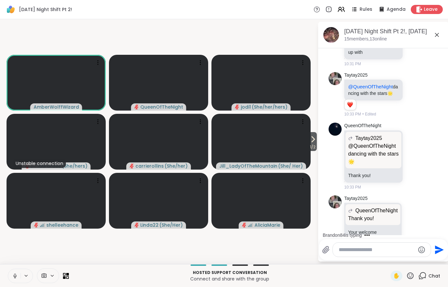
click at [312, 147] on span "1 / 2" at bounding box center [313, 147] width 8 height 8
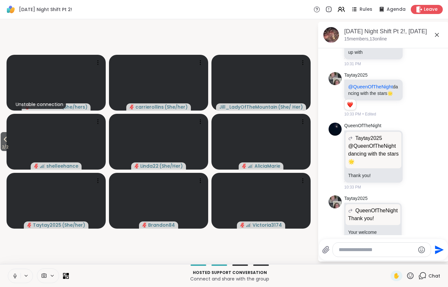
click at [3, 146] on span "2 / 2" at bounding box center [5, 147] width 9 height 8
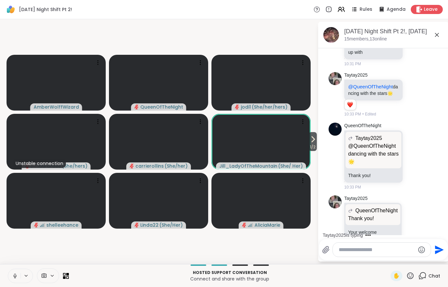
click at [309, 141] on icon at bounding box center [313, 139] width 8 height 8
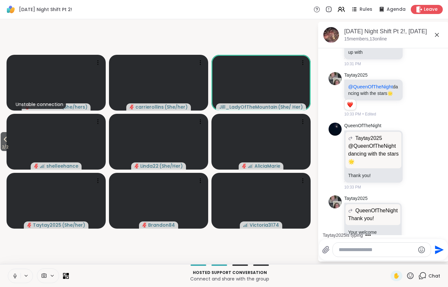
scroll to position [5790, 0]
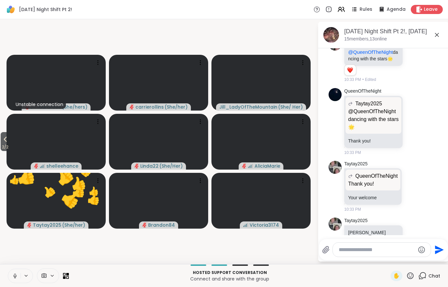
click at [10, 144] on span "2 / 2" at bounding box center [5, 147] width 9 height 8
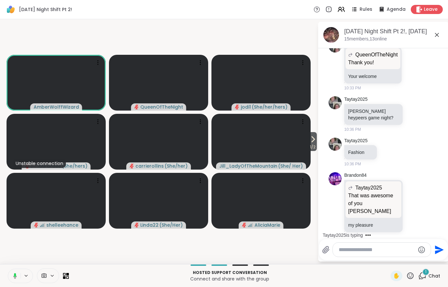
scroll to position [5946, 0]
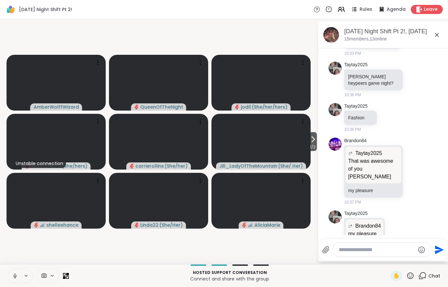
click at [316, 148] on span "1 / 2" at bounding box center [313, 147] width 8 height 8
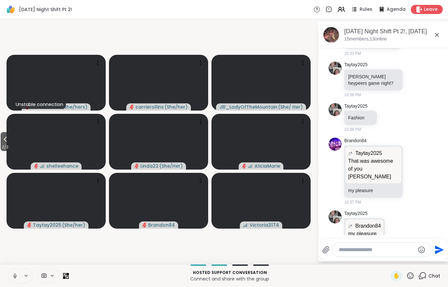
click at [8, 139] on icon at bounding box center [5, 139] width 8 height 8
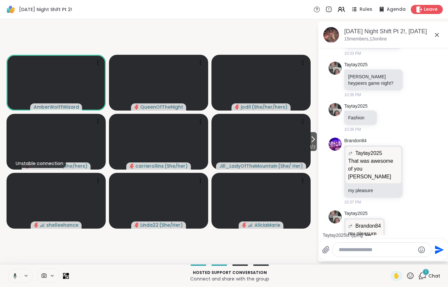
scroll to position [5981, 0]
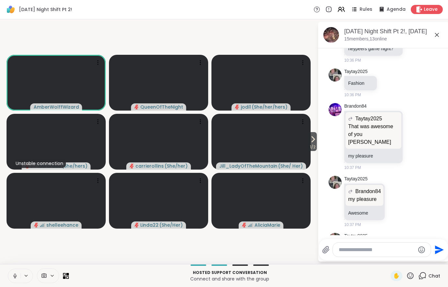
click at [312, 143] on icon at bounding box center [313, 139] width 8 height 8
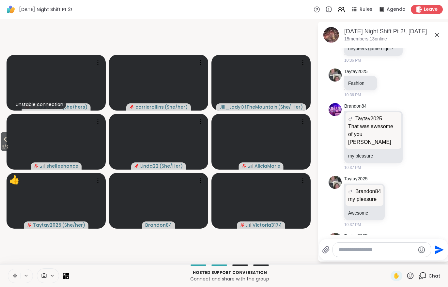
click at [3, 147] on span "2 / 2" at bounding box center [5, 147] width 9 height 8
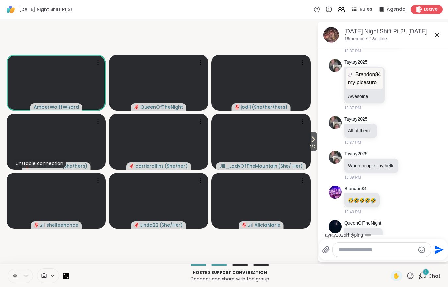
scroll to position [6132, 0]
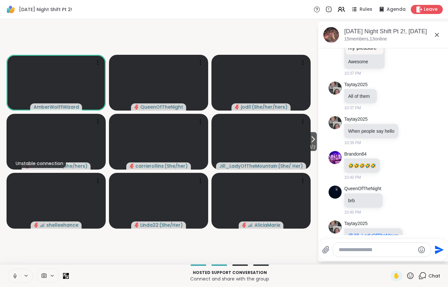
click at [315, 145] on span "1 / 2" at bounding box center [313, 147] width 8 height 8
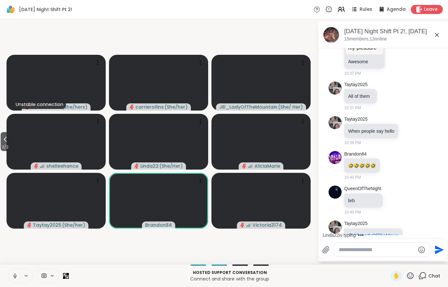
click at [5, 148] on span "2 / 2" at bounding box center [5, 147] width 9 height 8
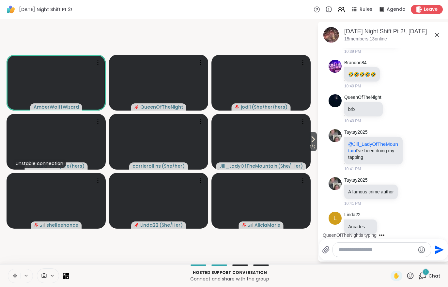
scroll to position [6302, 0]
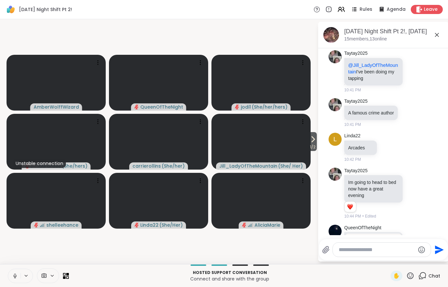
click at [310, 144] on span "1 / 2" at bounding box center [313, 147] width 8 height 8
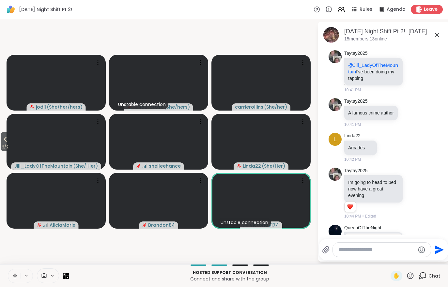
click at [1, 137] on button "2 / 2" at bounding box center [5, 141] width 9 height 19
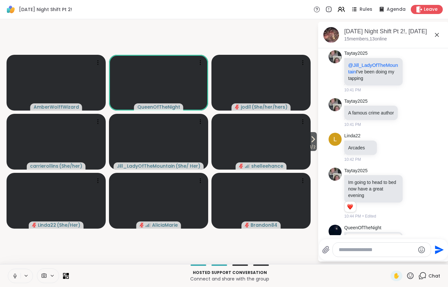
click at [312, 144] on span "1 / 2" at bounding box center [313, 147] width 8 height 8
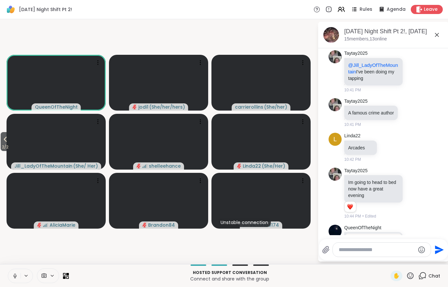
click at [14, 149] on video at bounding box center [56, 142] width 99 height 56
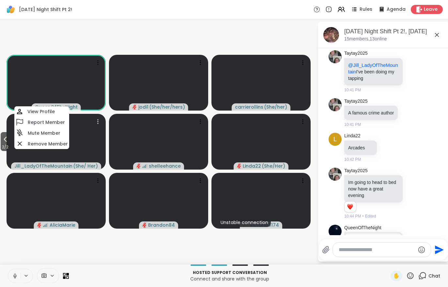
click at [2, 150] on span "2 / 2" at bounding box center [5, 147] width 9 height 8
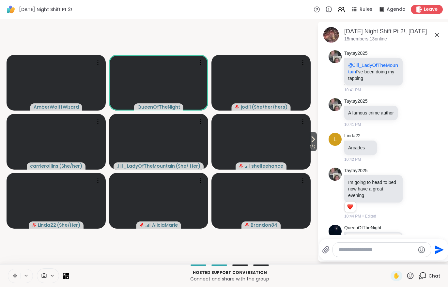
click at [314, 146] on span "1 / 2" at bounding box center [313, 147] width 8 height 8
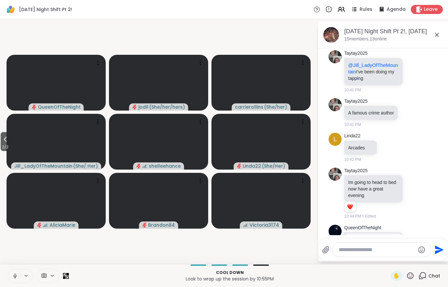
click at [5, 140] on icon at bounding box center [5, 139] width 3 height 5
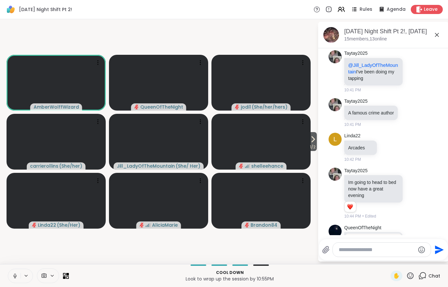
click at [41, 265] on div "Cool down Look to wrap up the session by 10:55PM ✋ Chat" at bounding box center [224, 275] width 448 height 23
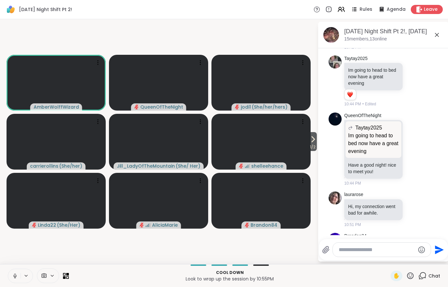
scroll to position [6424, 0]
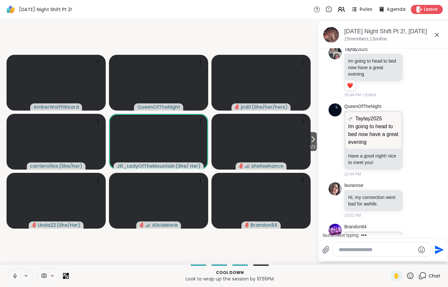
click at [310, 143] on icon at bounding box center [313, 139] width 8 height 8
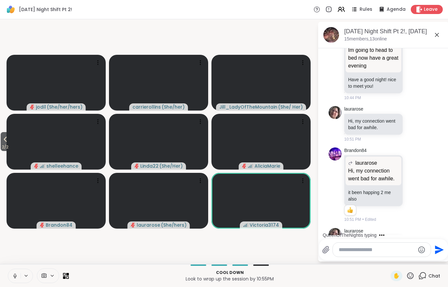
scroll to position [6592, 0]
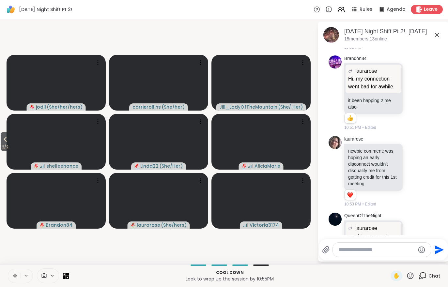
click at [4, 144] on span "2 / 2" at bounding box center [5, 147] width 9 height 8
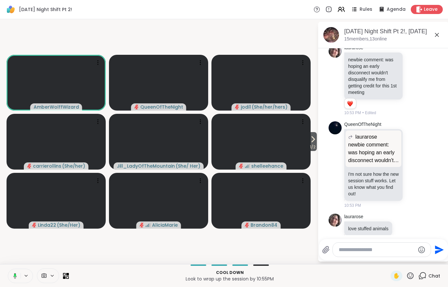
scroll to position [6692, 0]
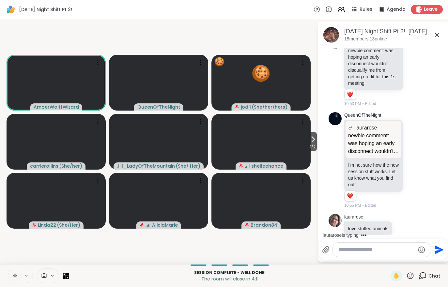
click at [48, 279] on span at bounding box center [43, 276] width 12 height 6
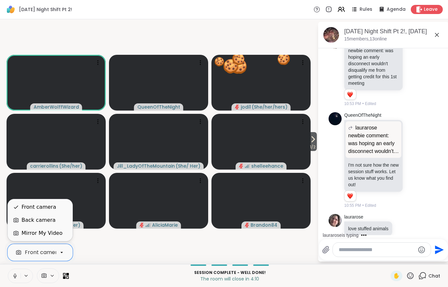
scroll to position [6743, 0]
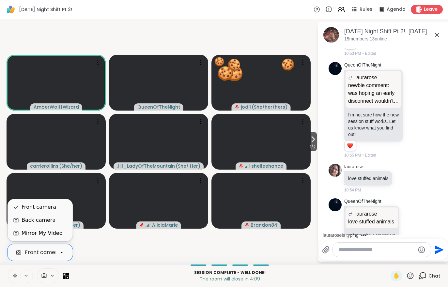
click at [28, 218] on div "Back camera" at bounding box center [39, 220] width 34 height 8
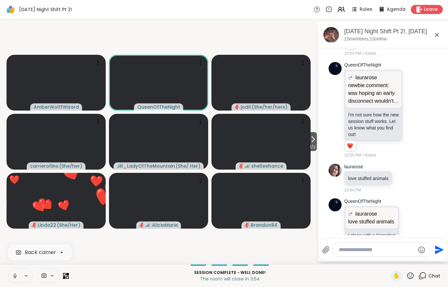
click at [312, 147] on span "1 / 2" at bounding box center [313, 147] width 8 height 8
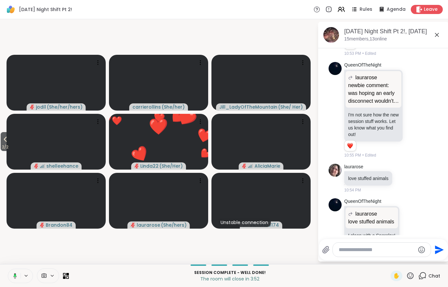
click at [4, 144] on span "2 / 2" at bounding box center [5, 147] width 9 height 8
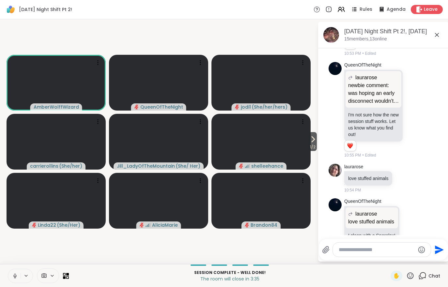
click at [44, 279] on div at bounding box center [48, 275] width 22 height 15
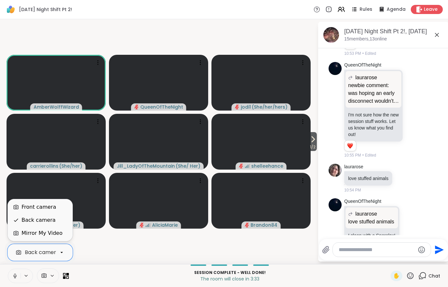
click at [27, 208] on div "Front camera" at bounding box center [39, 207] width 35 height 8
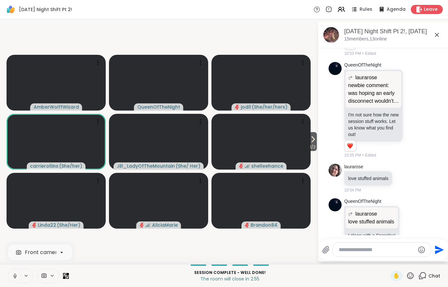
click at [311, 142] on icon at bounding box center [313, 139] width 8 height 8
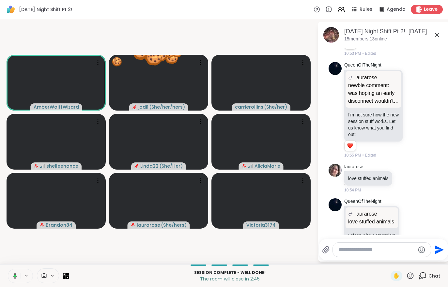
click at [427, 9] on span "Leave" at bounding box center [431, 9] width 14 height 7
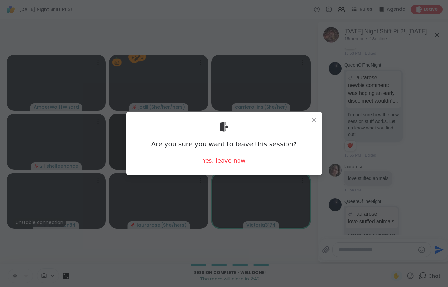
click at [216, 163] on div "Yes, leave now" at bounding box center [223, 161] width 43 height 8
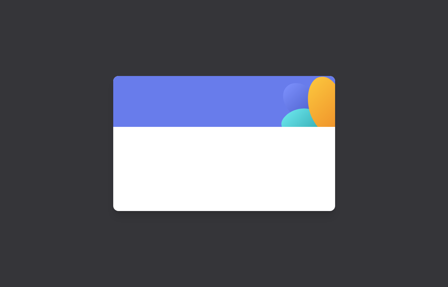
click at [230, 168] on span at bounding box center [224, 160] width 190 height 35
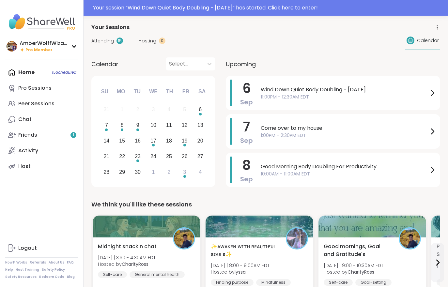
click at [60, 137] on link "Friends 1" at bounding box center [41, 135] width 73 height 16
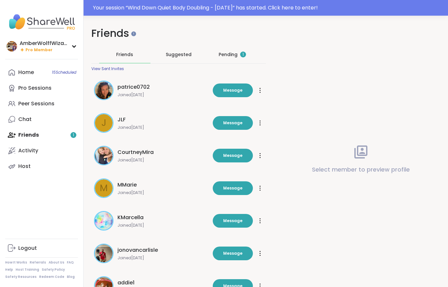
click at [234, 54] on div "Pending 1" at bounding box center [232, 54] width 27 height 7
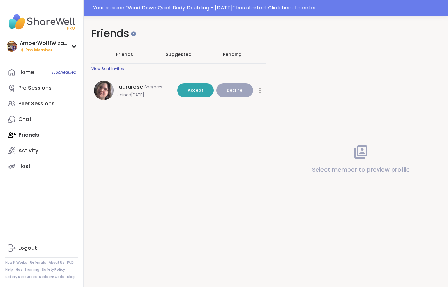
click at [197, 92] on span "Accept" at bounding box center [196, 90] width 16 height 6
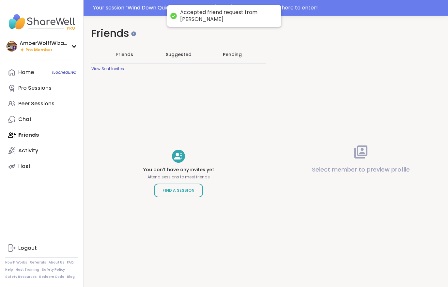
click at [188, 10] on div "Accepted friend request from laurarose" at bounding box center [227, 16] width 95 height 14
click at [297, 15] on div "Your session “ Wind Down Quiet Body Doubling - Saturday ” has started. Click he…" at bounding box center [224, 8] width 448 height 16
click at [311, 12] on div at bounding box center [224, 8] width 448 height 16
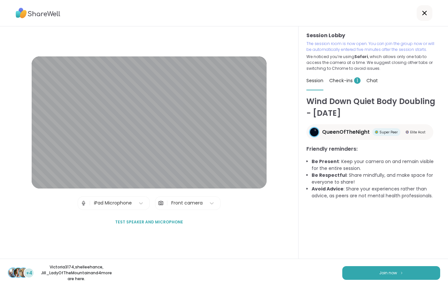
click at [391, 275] on span "Join now" at bounding box center [388, 273] width 18 height 6
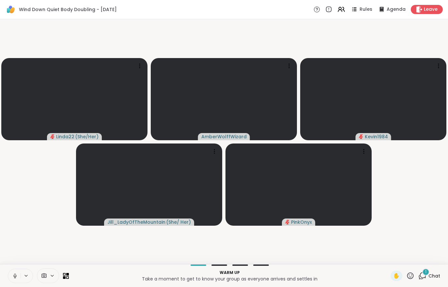
click at [432, 271] on div "1 Chat" at bounding box center [429, 276] width 22 height 10
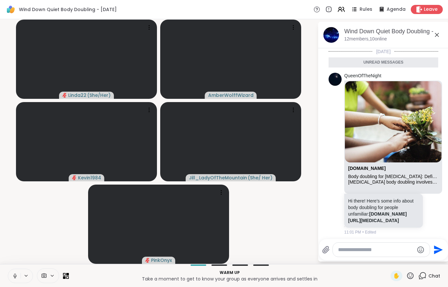
scroll to position [8, 0]
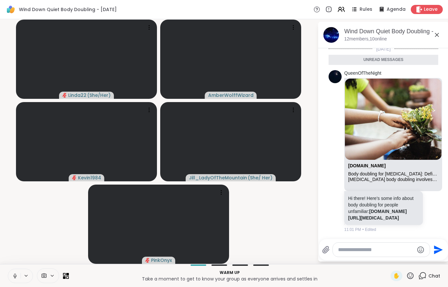
click at [14, 276] on icon at bounding box center [15, 276] width 6 height 6
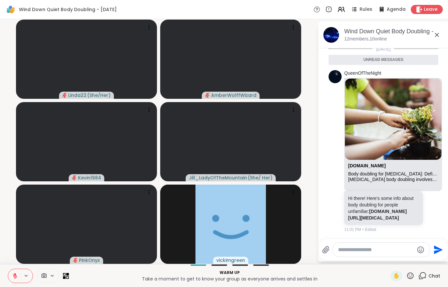
scroll to position [314, 0]
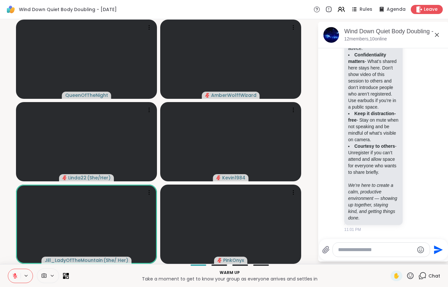
click at [14, 279] on icon at bounding box center [15, 276] width 6 height 6
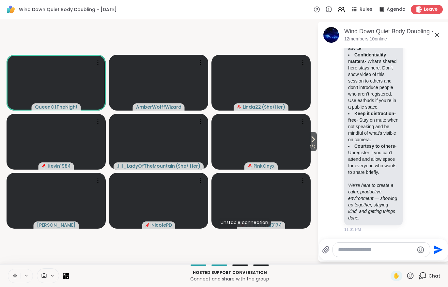
click at [10, 275] on button at bounding box center [14, 276] width 12 height 14
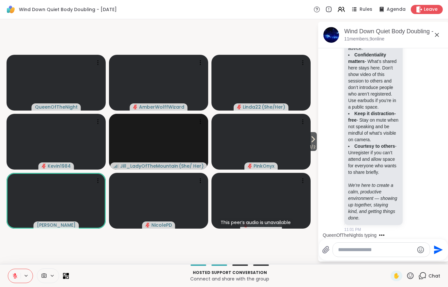
scroll to position [362, 0]
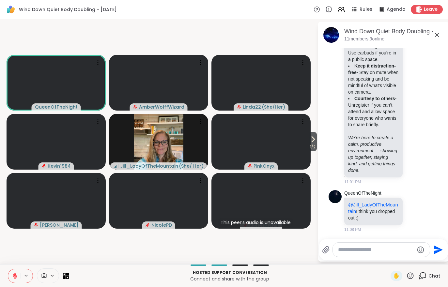
click at [316, 143] on button "1 / 2" at bounding box center [313, 141] width 8 height 19
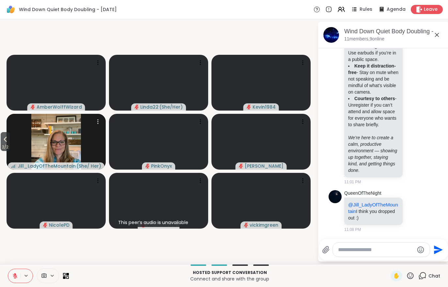
click at [7, 153] on div "Jill_LadyOfTheMountain ( She/ Her )" at bounding box center [56, 142] width 99 height 56
click at [144, 261] on video-player-container "2 / 2 AmberWolffWizard Linda22 ( She/Her ) Kevin1984 Jill_LadyOfTheMountain ( S…" at bounding box center [159, 142] width 310 height 240
click at [3, 141] on icon at bounding box center [5, 139] width 8 height 8
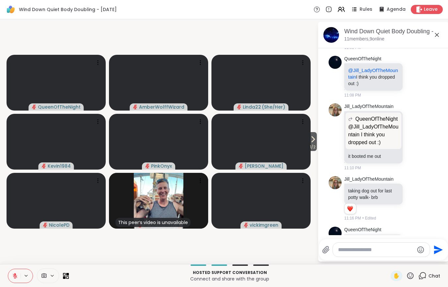
scroll to position [545, 0]
